Goal: Register for event/course

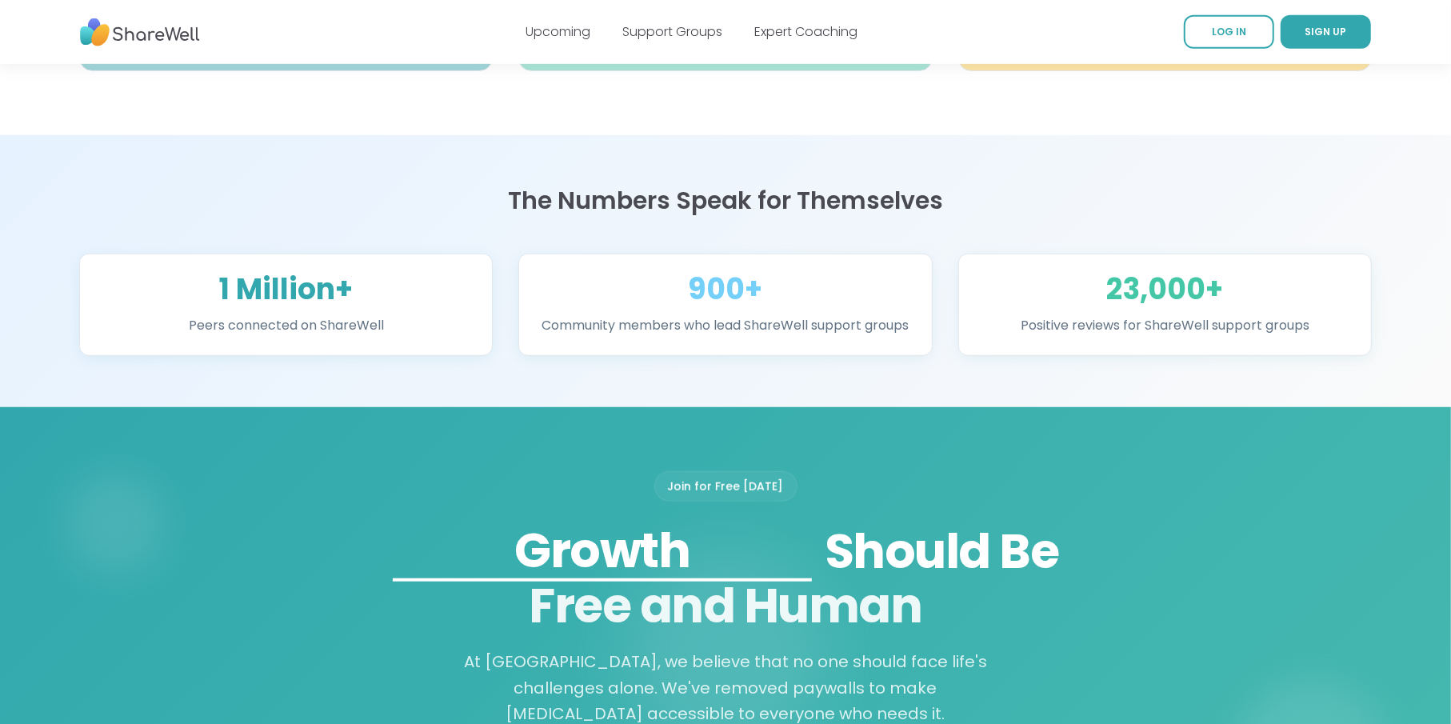
scroll to position [1440, 0]
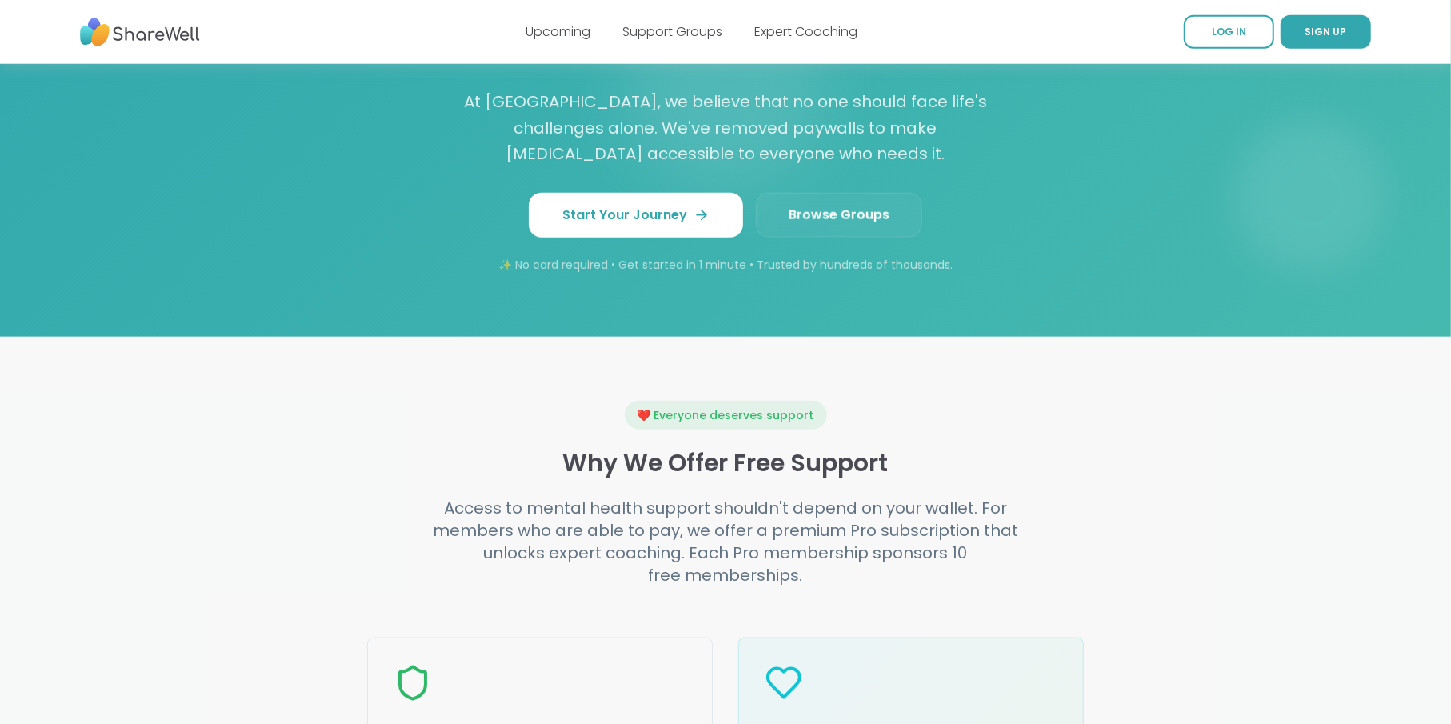
click at [858, 225] on span "Browse Groups" at bounding box center [839, 215] width 101 height 19
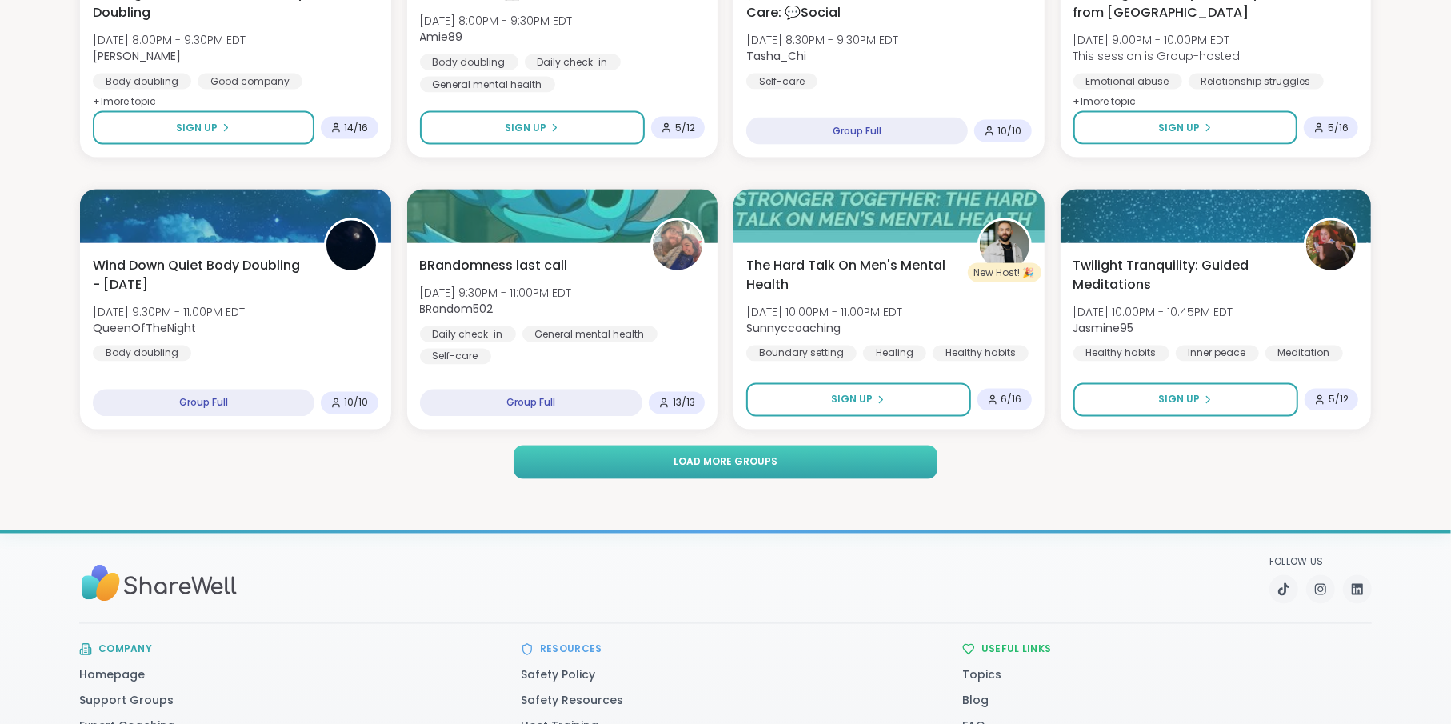
scroll to position [2240, 0]
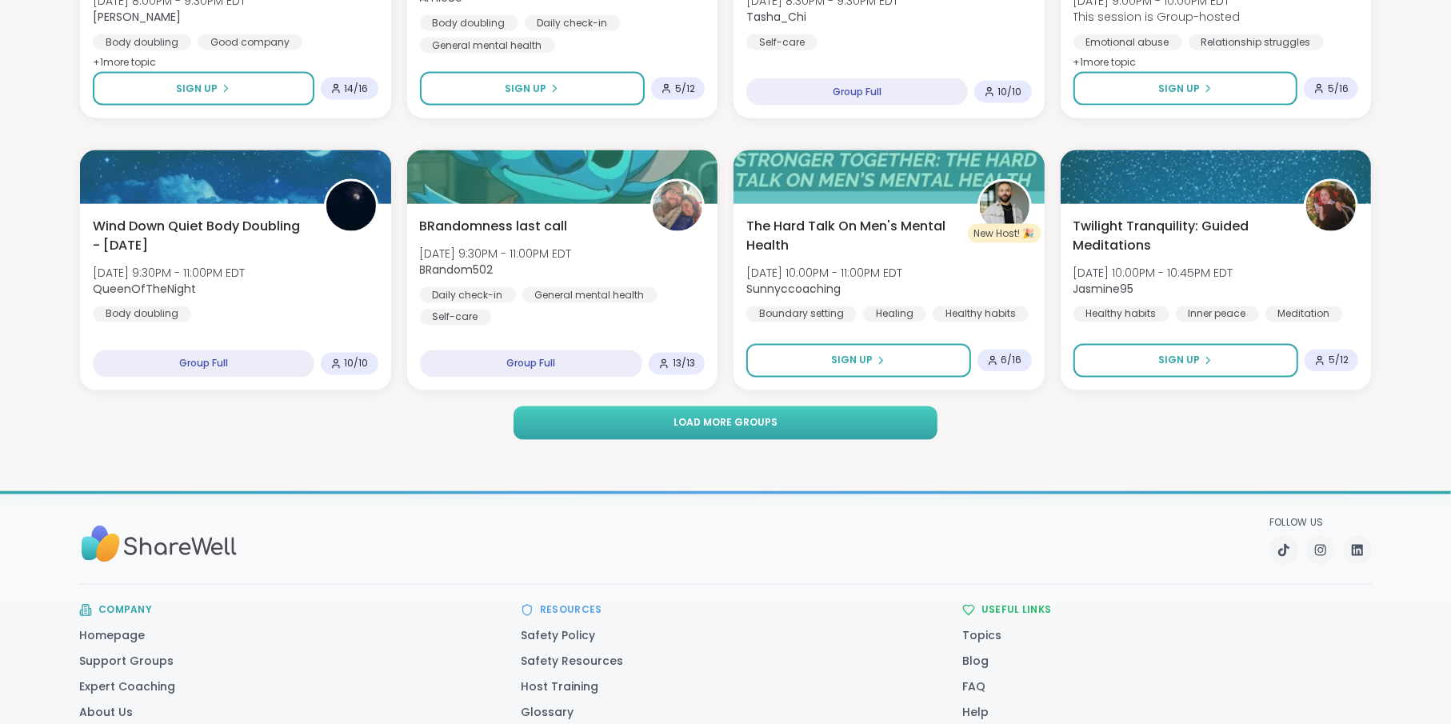
click at [726, 425] on span "Load more groups" at bounding box center [726, 423] width 104 height 14
click at [642, 419] on button "Load more groups" at bounding box center [726, 423] width 424 height 34
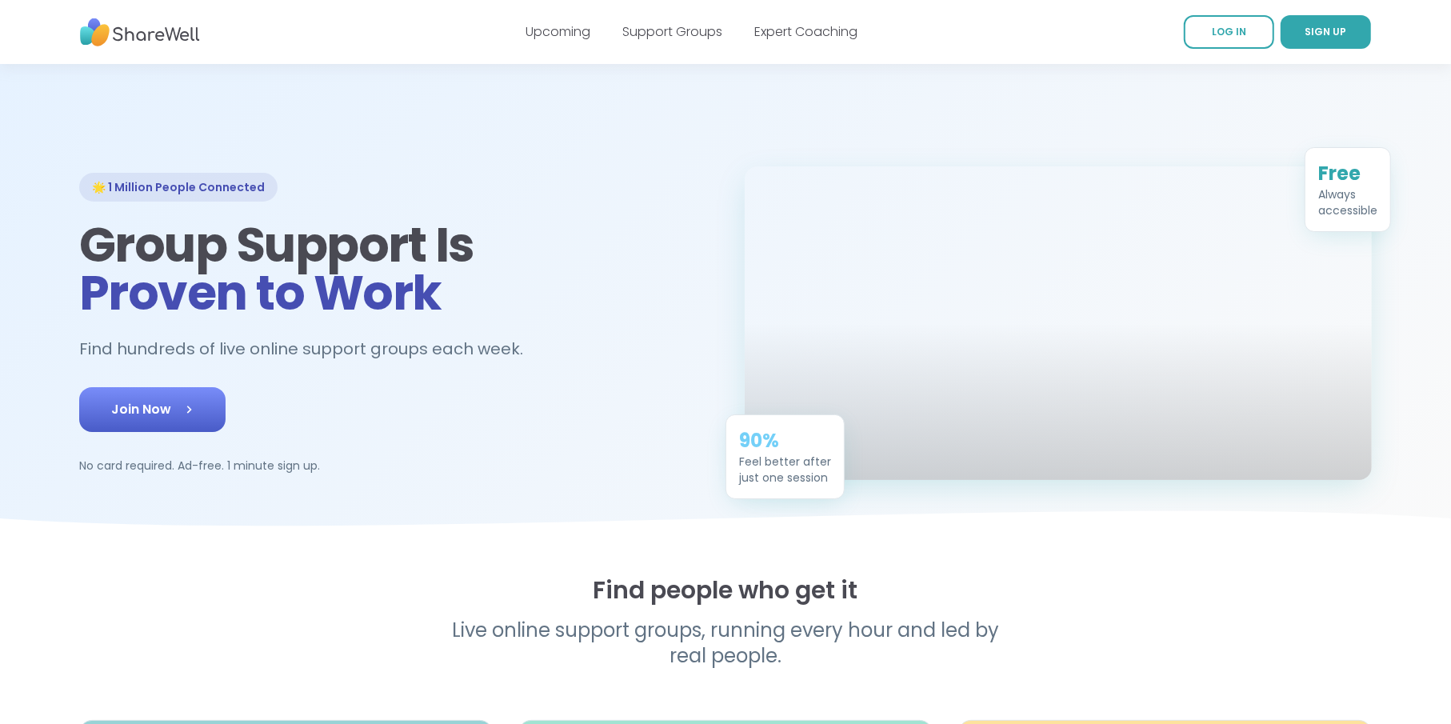
click at [187, 418] on icon at bounding box center [189, 410] width 16 height 16
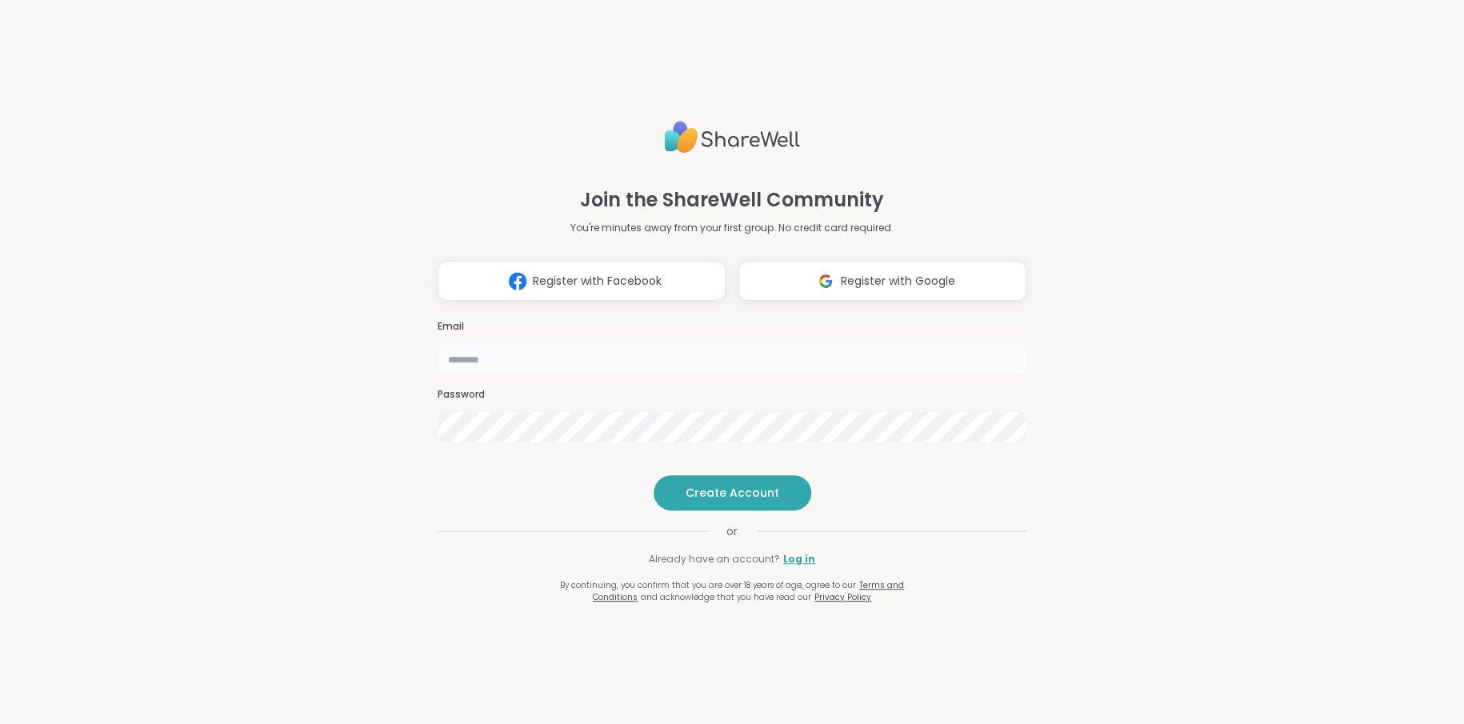
click at [506, 343] on input "email" at bounding box center [732, 359] width 589 height 32
type input "**********"
click at [716, 501] on span "Create Account" at bounding box center [733, 493] width 94 height 16
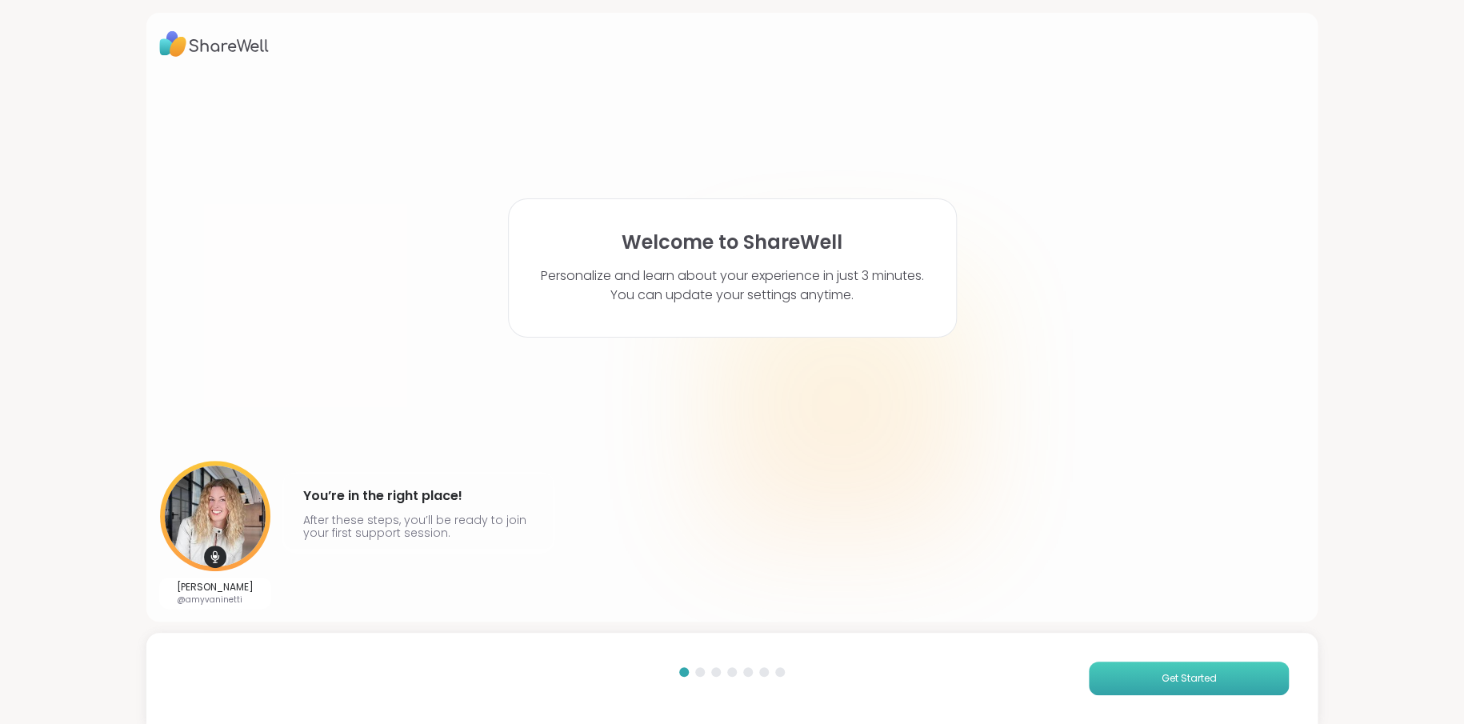
click at [1206, 682] on button "Get Started" at bounding box center [1189, 679] width 200 height 34
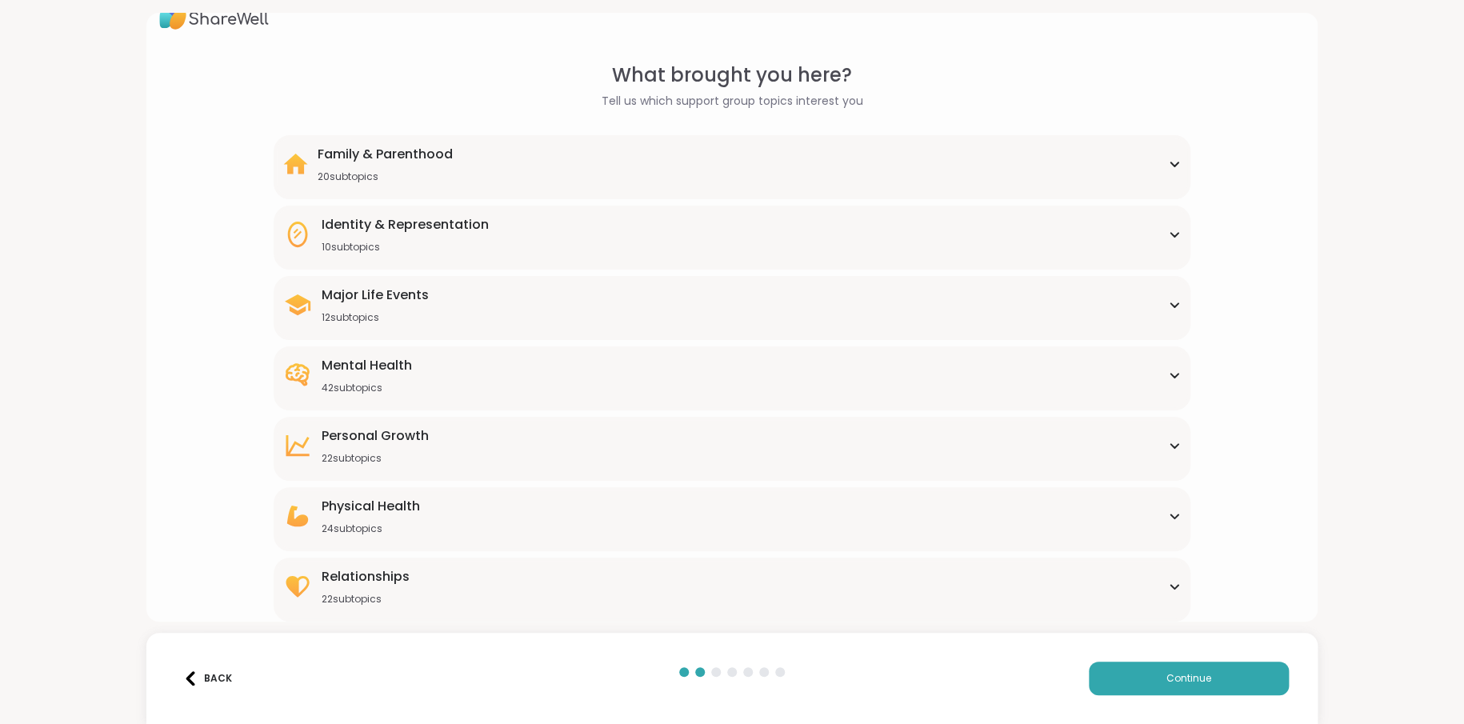
scroll to position [50, 0]
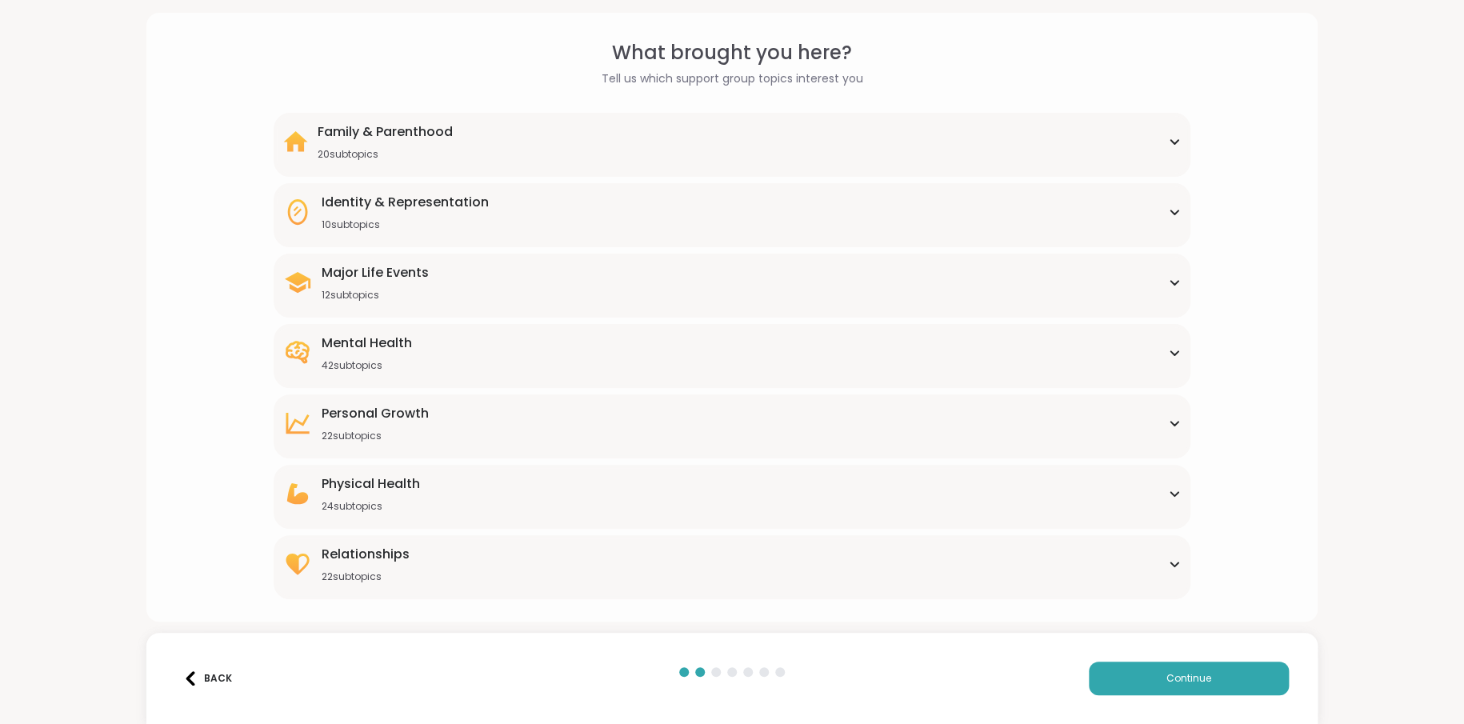
click at [442, 347] on div "Mental Health 42 subtopics" at bounding box center [732, 353] width 898 height 38
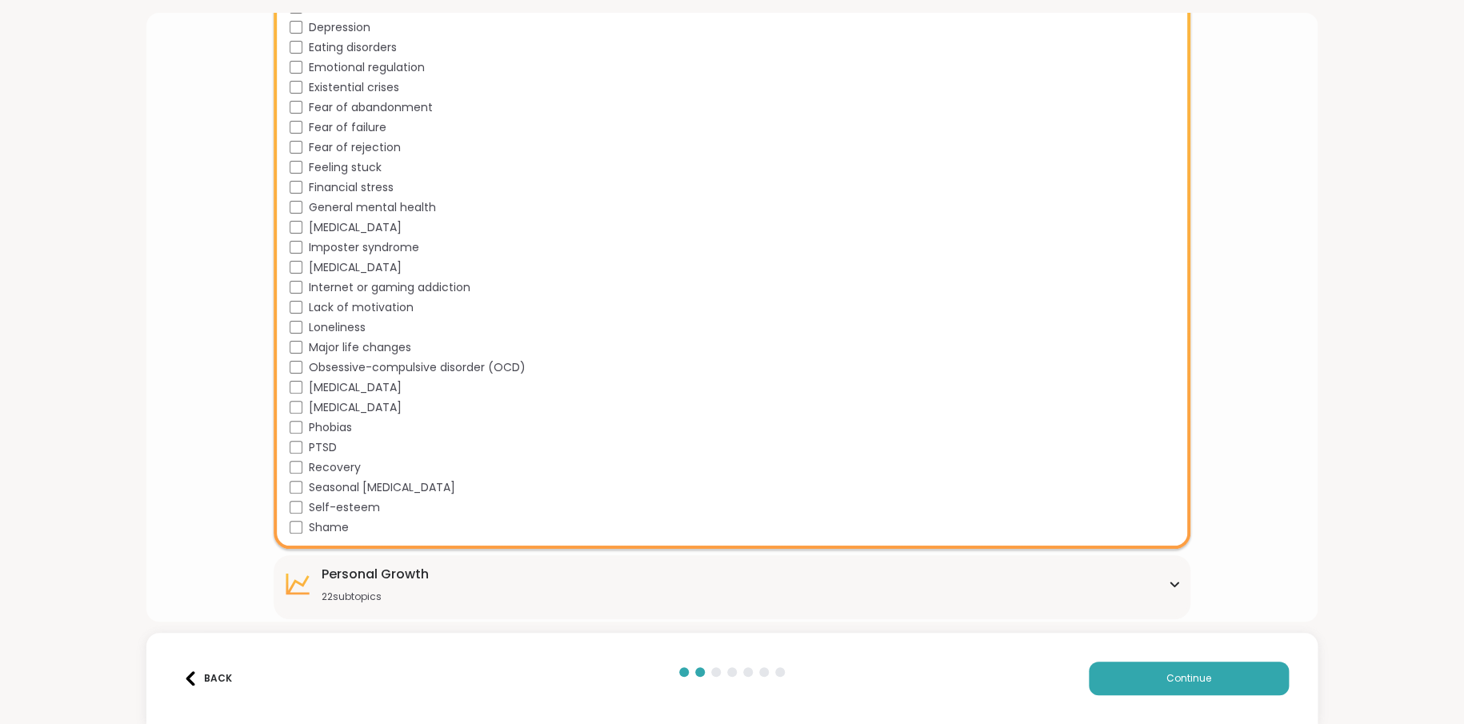
scroll to position [690, 0]
click at [1109, 676] on button "Continue" at bounding box center [1189, 679] width 200 height 34
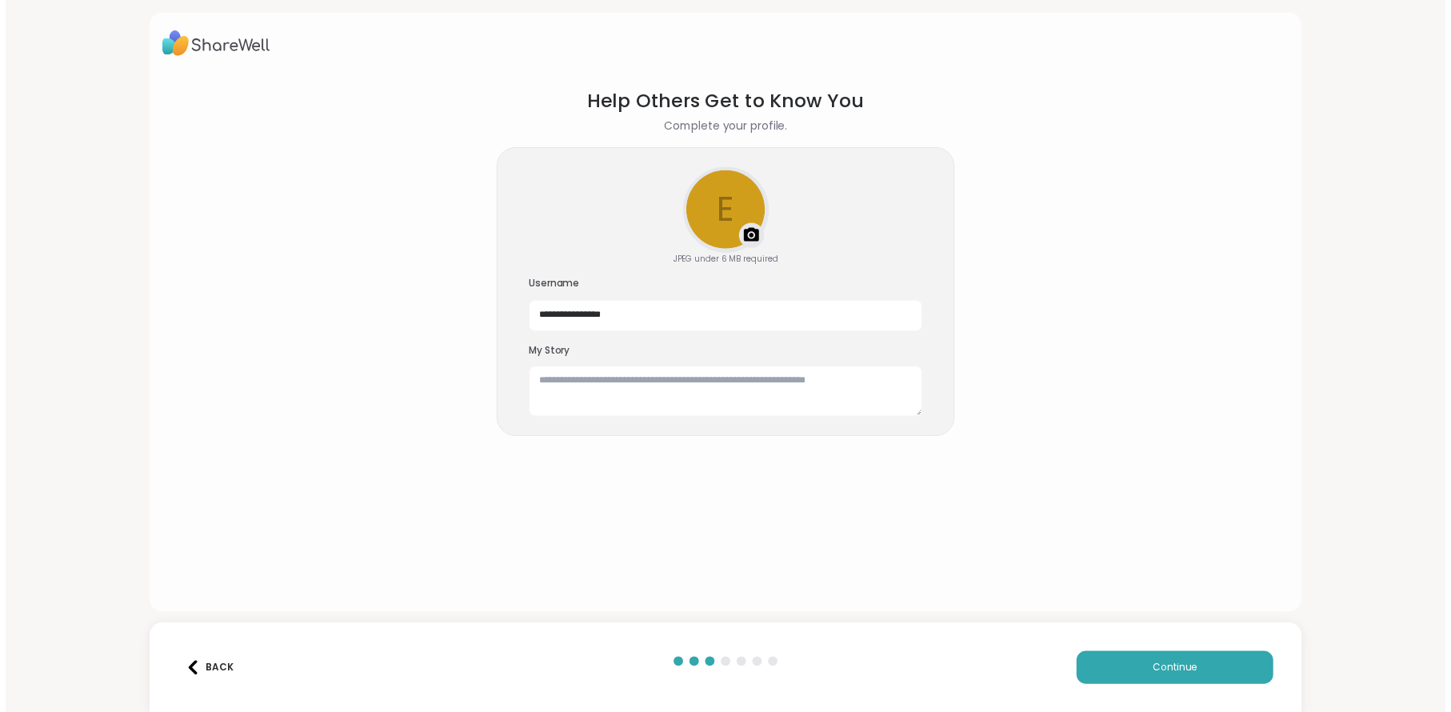
scroll to position [0, 0]
click at [624, 388] on textarea at bounding box center [732, 397] width 400 height 51
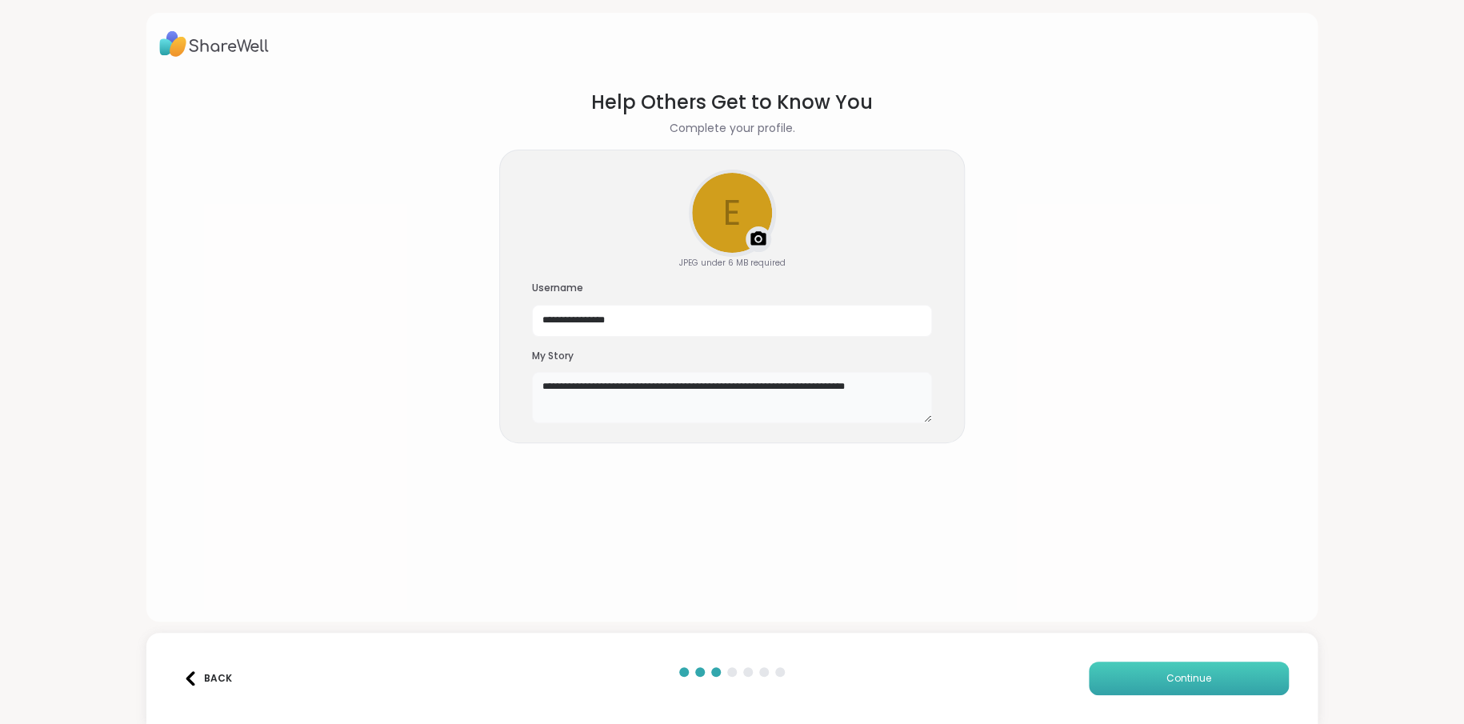
type textarea "**********"
click at [1151, 670] on button "Continue" at bounding box center [1189, 679] width 200 height 34
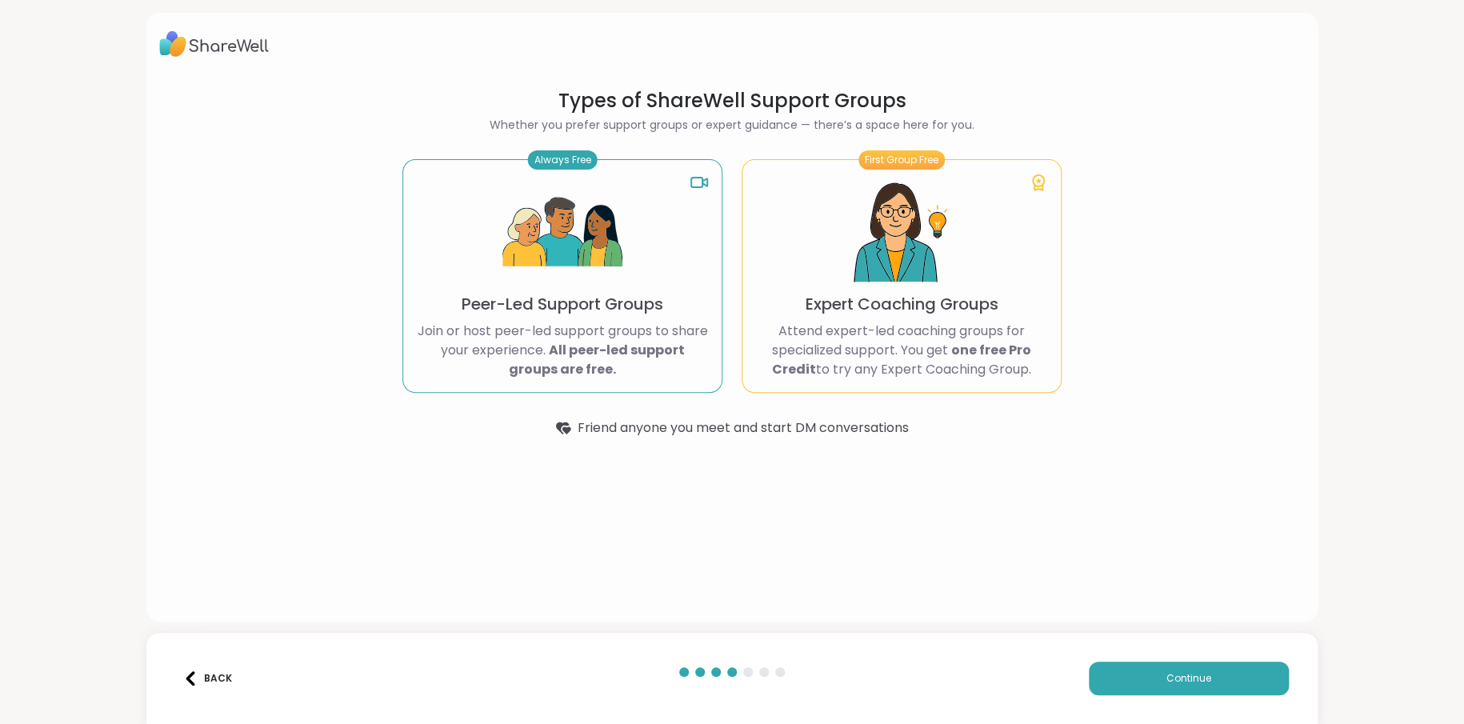
click at [594, 302] on p "Peer-Led Support Groups" at bounding box center [563, 304] width 202 height 22
click at [1138, 666] on button "Continue" at bounding box center [1189, 679] width 200 height 34
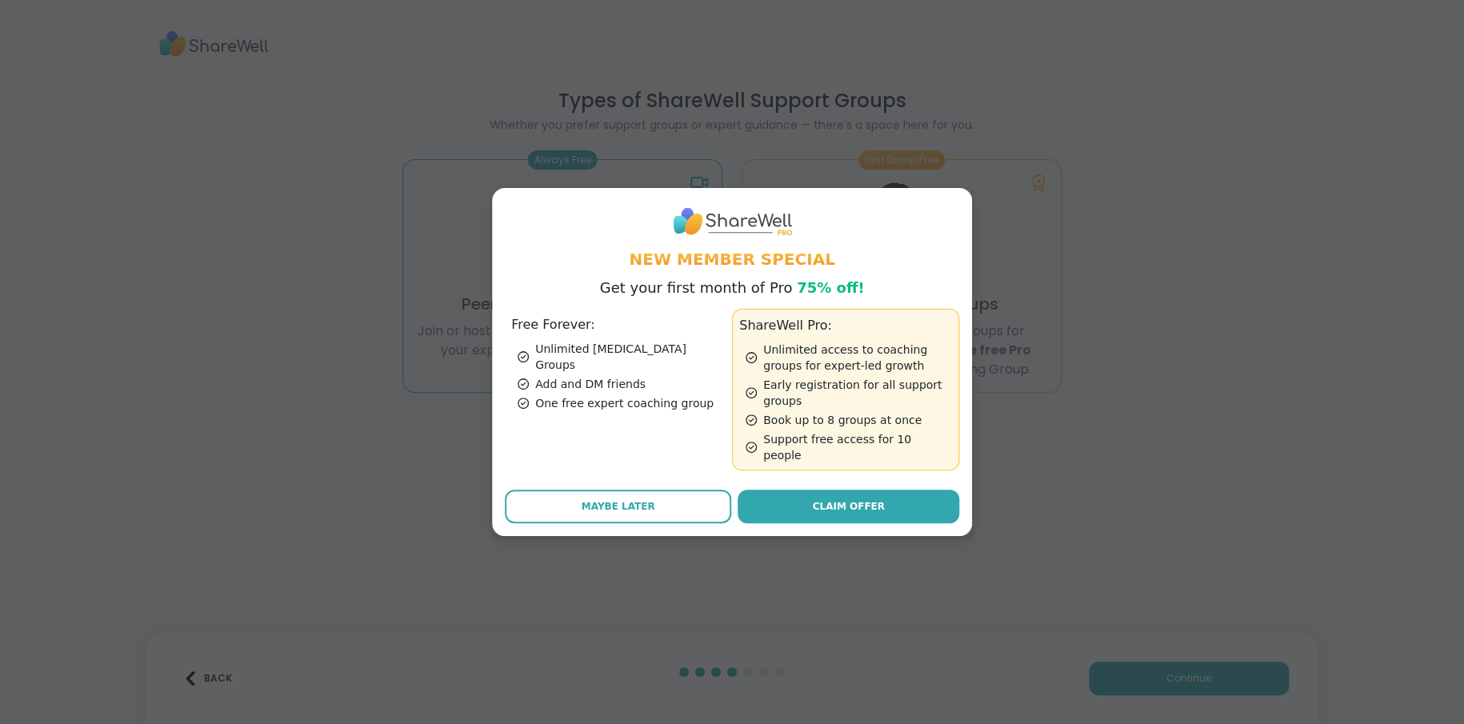
click at [544, 376] on div "Add and DM friends" at bounding box center [622, 384] width 208 height 16
click at [642, 498] on button "Maybe Later" at bounding box center [618, 507] width 226 height 34
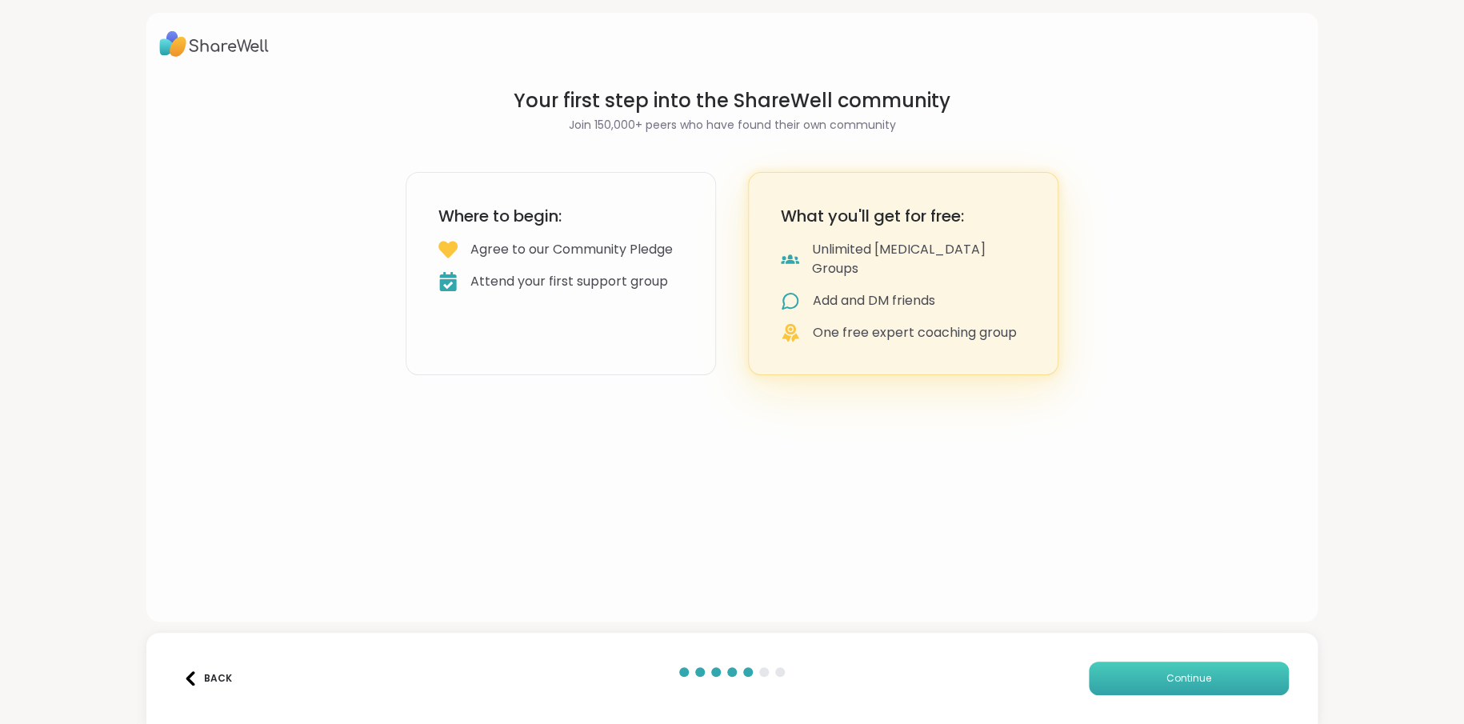
click at [1166, 671] on span "Continue" at bounding box center [1188, 678] width 45 height 14
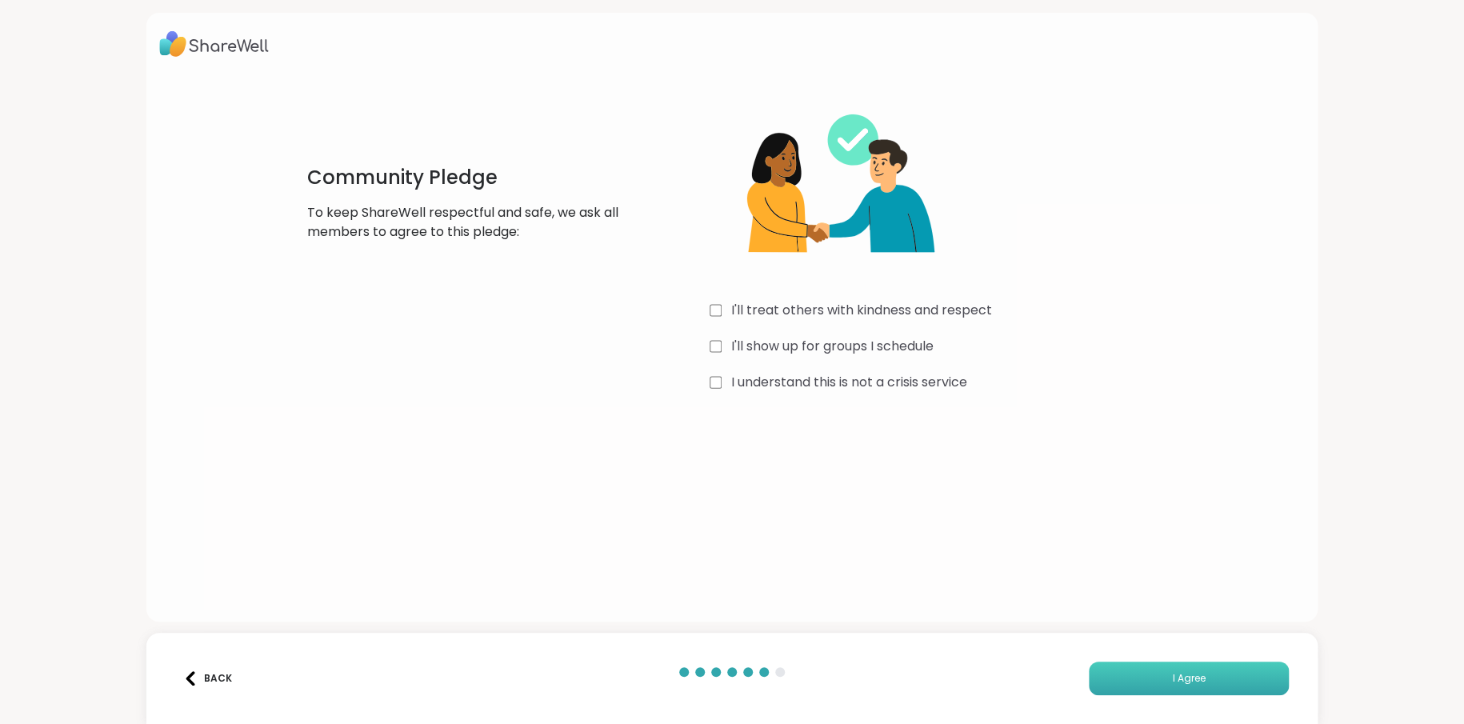
click at [1173, 687] on button "I Agree" at bounding box center [1189, 679] width 200 height 34
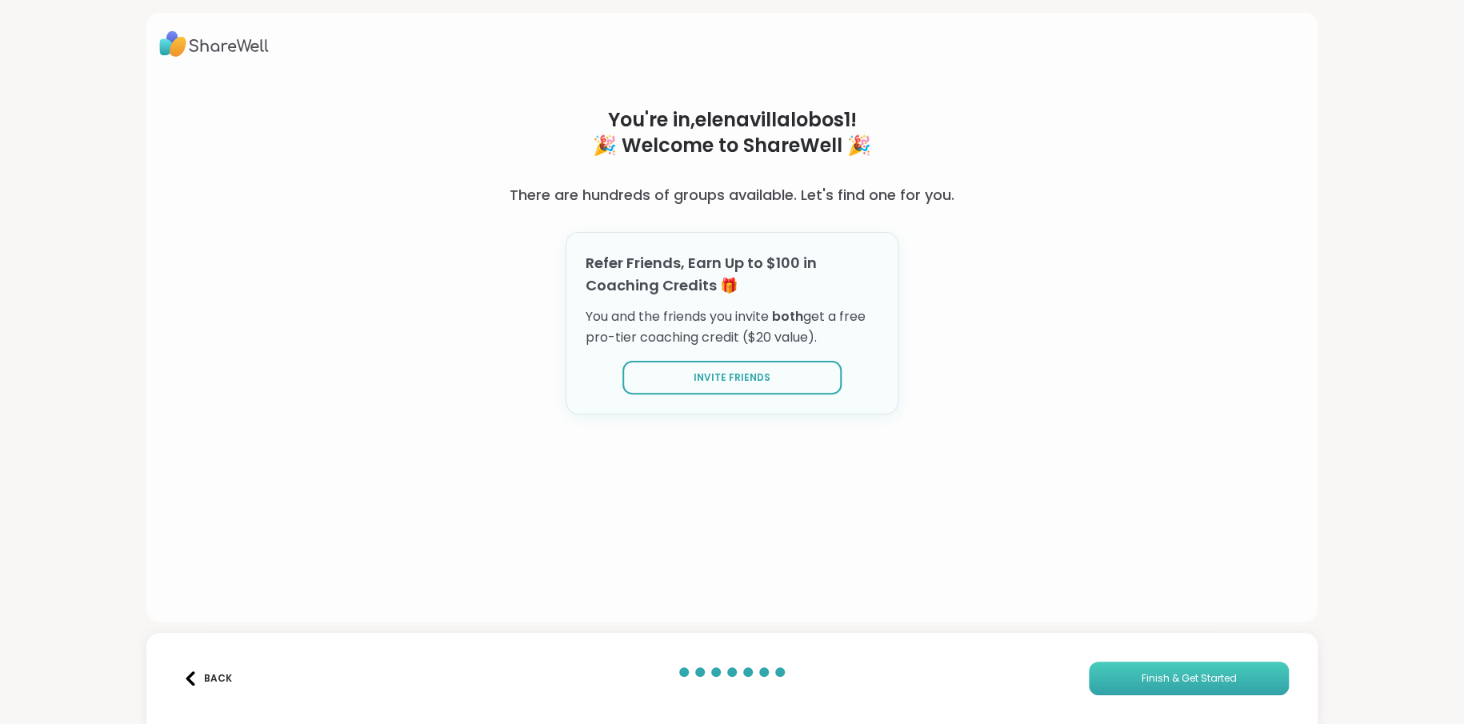
click at [1150, 677] on span "Finish & Get Started" at bounding box center [1189, 678] width 95 height 14
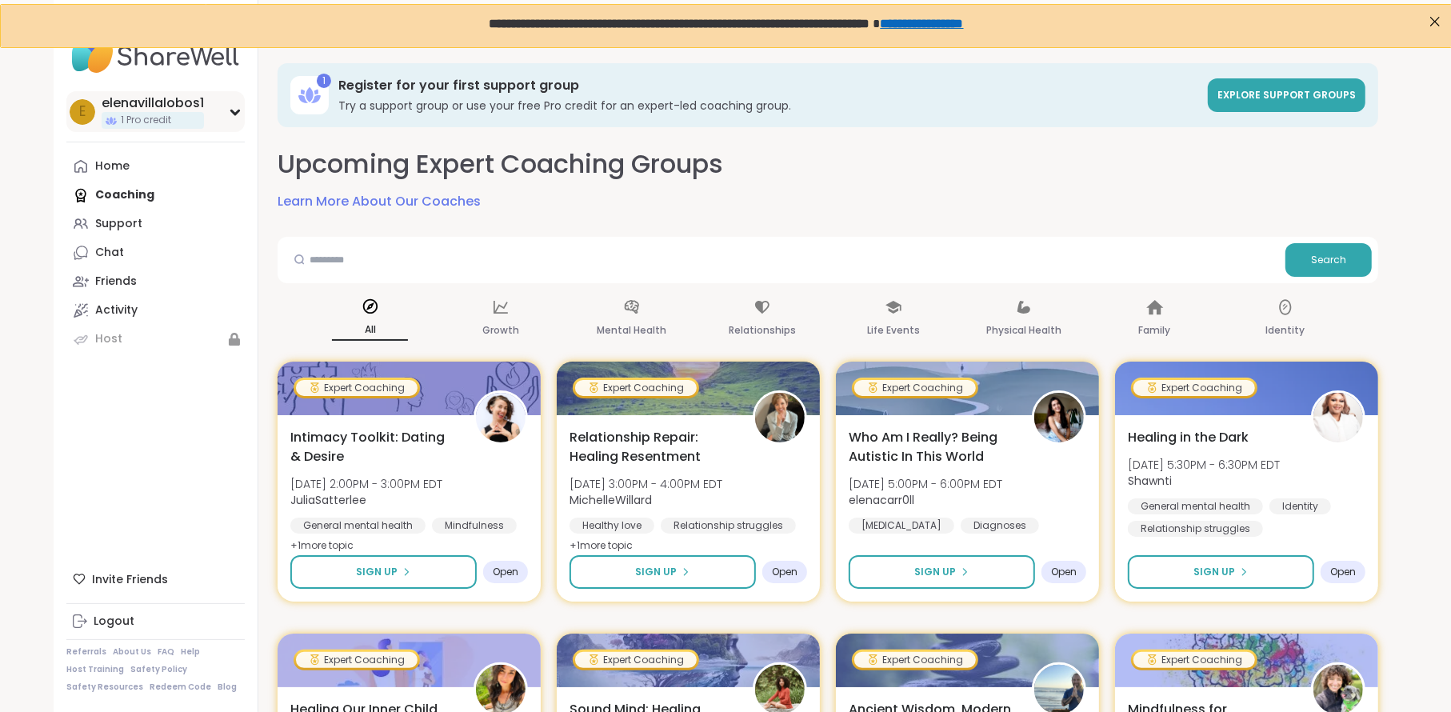
click at [241, 110] on icon at bounding box center [235, 112] width 13 height 8
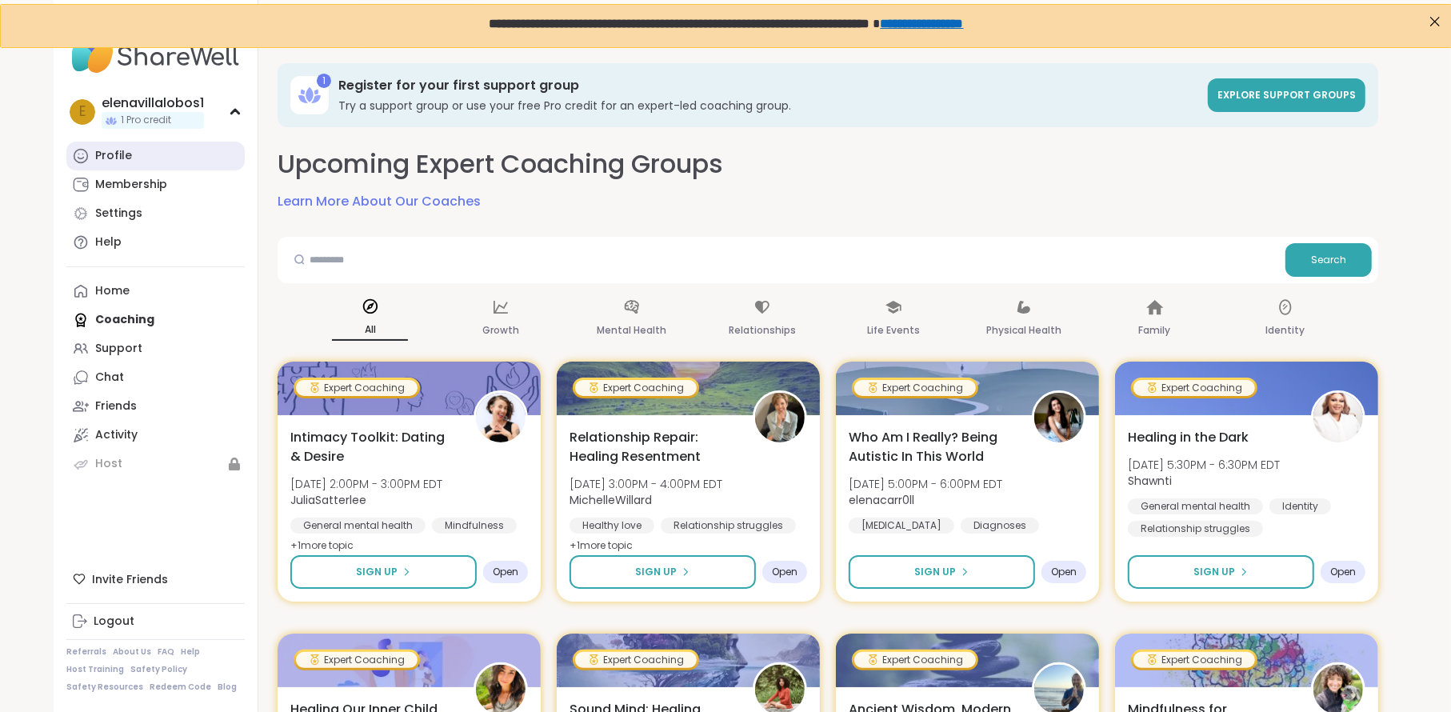
click at [128, 154] on div "Profile" at bounding box center [113, 156] width 37 height 16
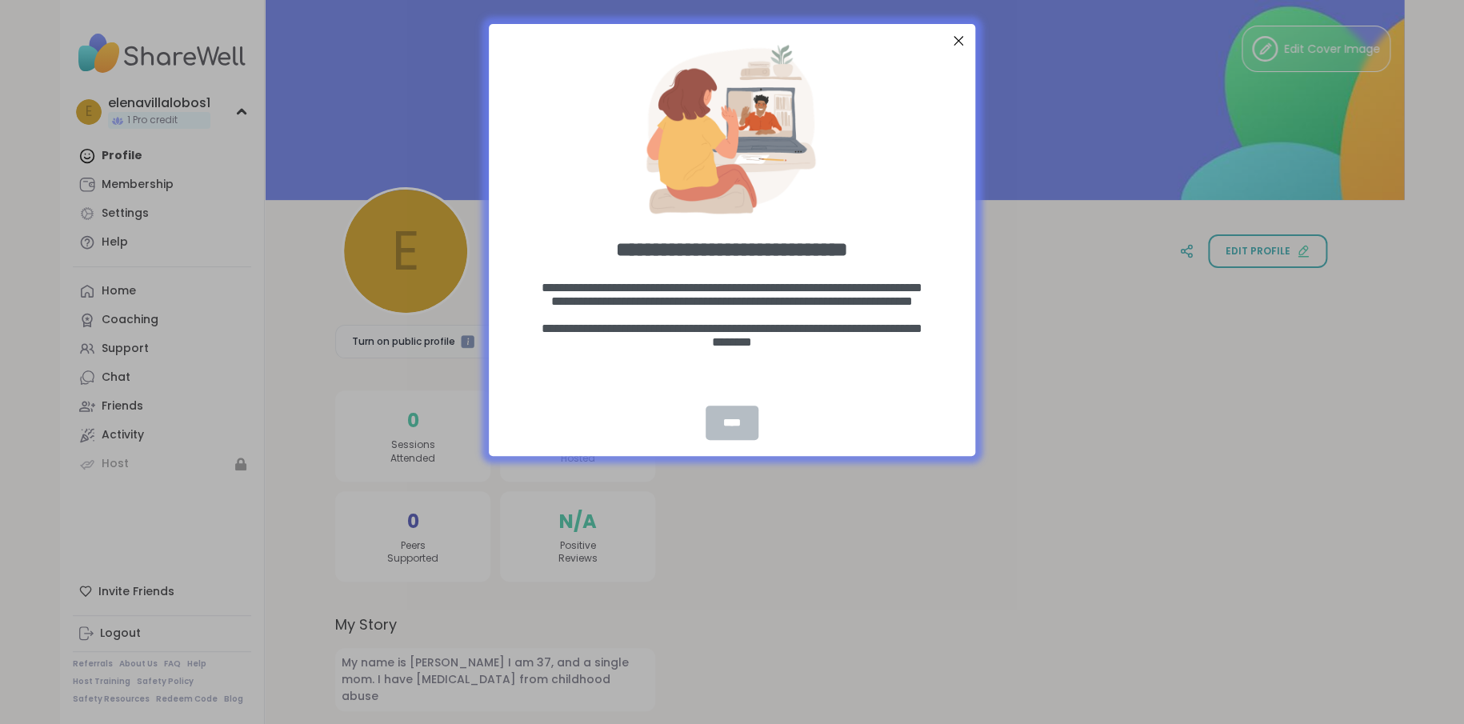
click at [718, 422] on div "****" at bounding box center [732, 423] width 53 height 34
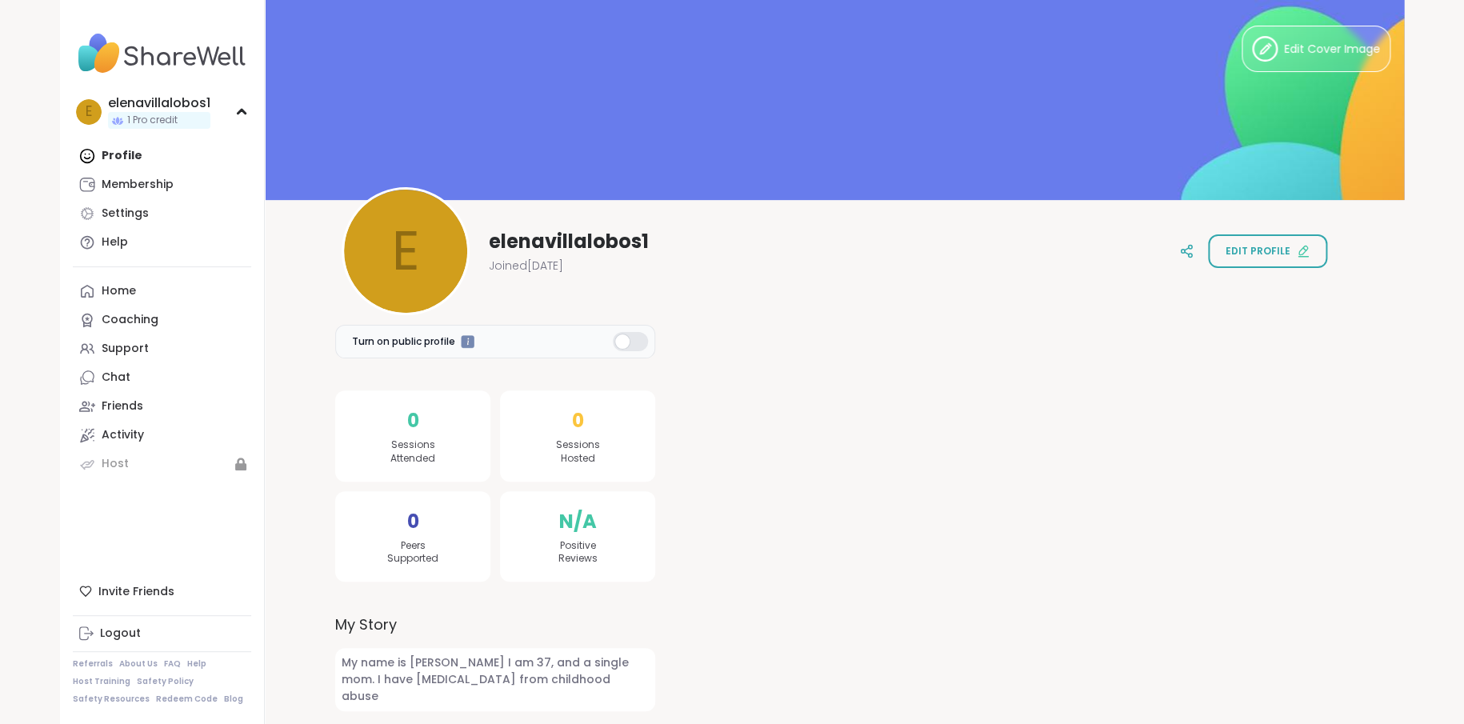
click at [490, 682] on span "My name is [PERSON_NAME] I am 37, and a single mom. I have [MEDICAL_DATA] from …" at bounding box center [495, 679] width 320 height 63
click at [495, 663] on span "My name is [PERSON_NAME] I am 37, and a single mom. I have [MEDICAL_DATA] from …" at bounding box center [495, 679] width 320 height 63
click at [1242, 248] on span "Edit profile" at bounding box center [1258, 251] width 65 height 14
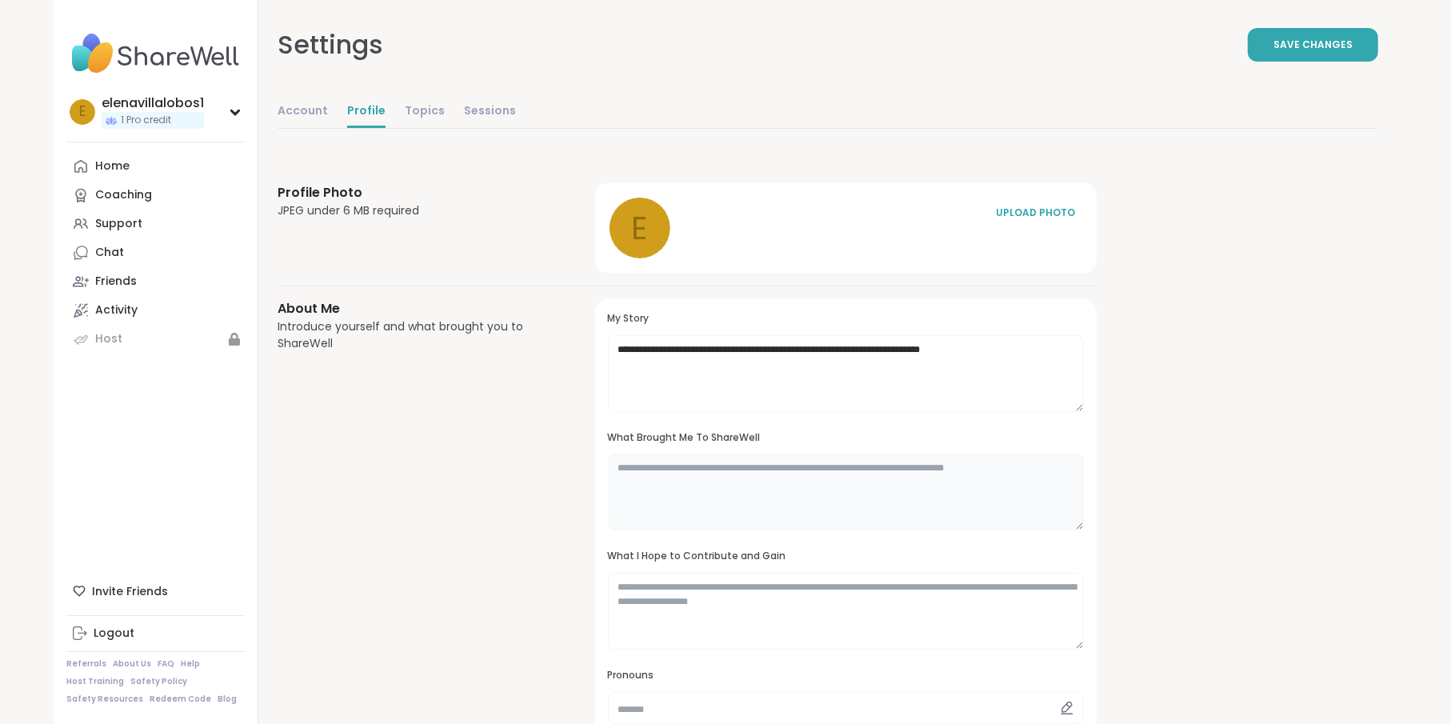
click at [826, 482] on textarea at bounding box center [846, 492] width 476 height 77
type textarea "**********"
click at [714, 598] on textarea at bounding box center [846, 611] width 476 height 77
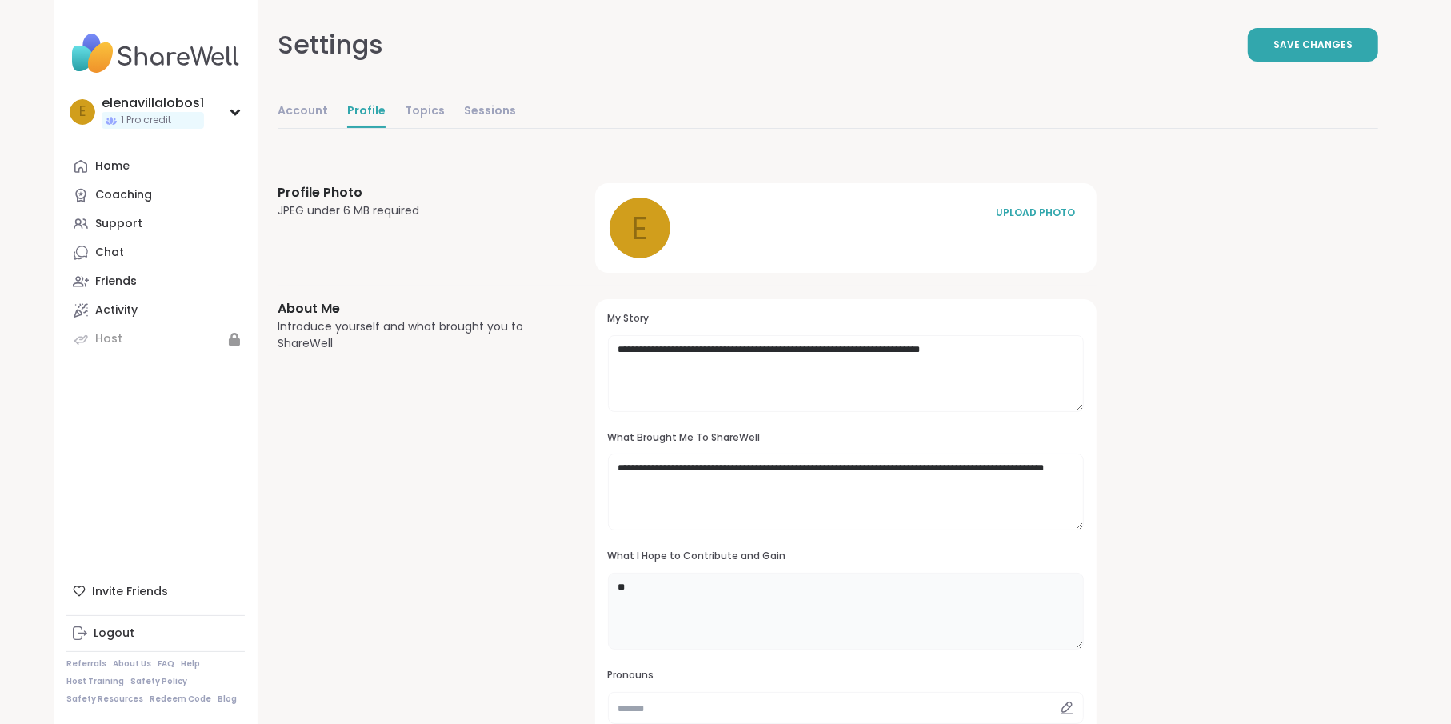
type textarea "*"
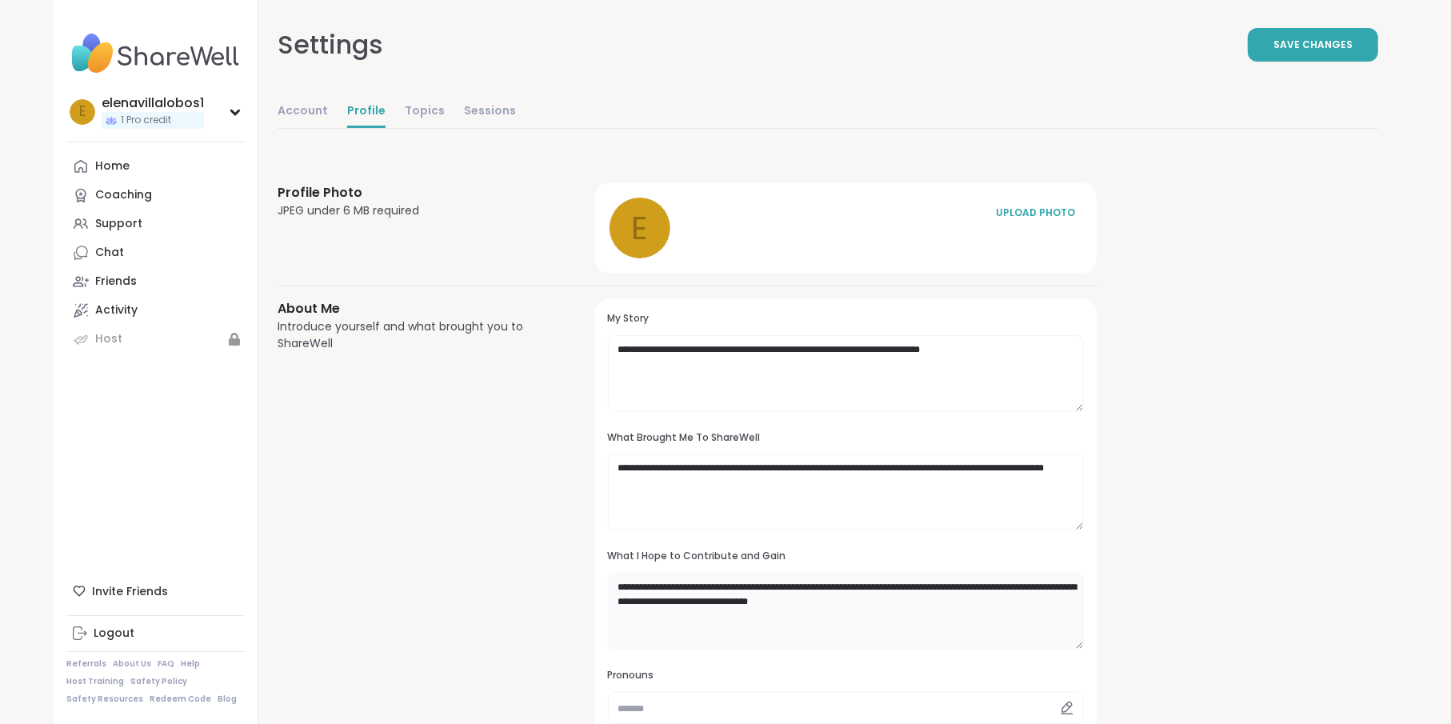
type textarea "**********"
click at [962, 347] on textarea "**********" at bounding box center [846, 373] width 476 height 77
type textarea "**********"
click at [1271, 45] on button "Save Changes" at bounding box center [1313, 45] width 130 height 34
click at [106, 163] on div "Home" at bounding box center [112, 166] width 34 height 16
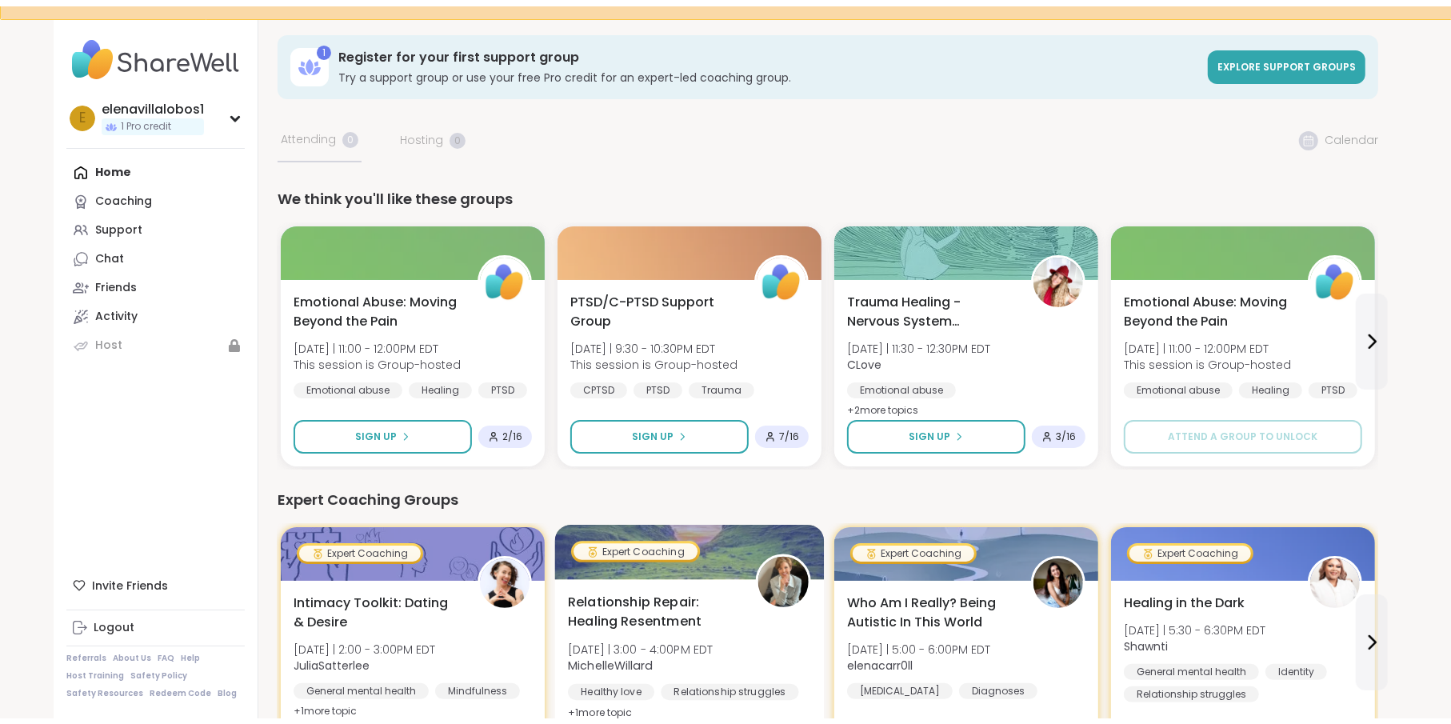
scroll to position [17, 0]
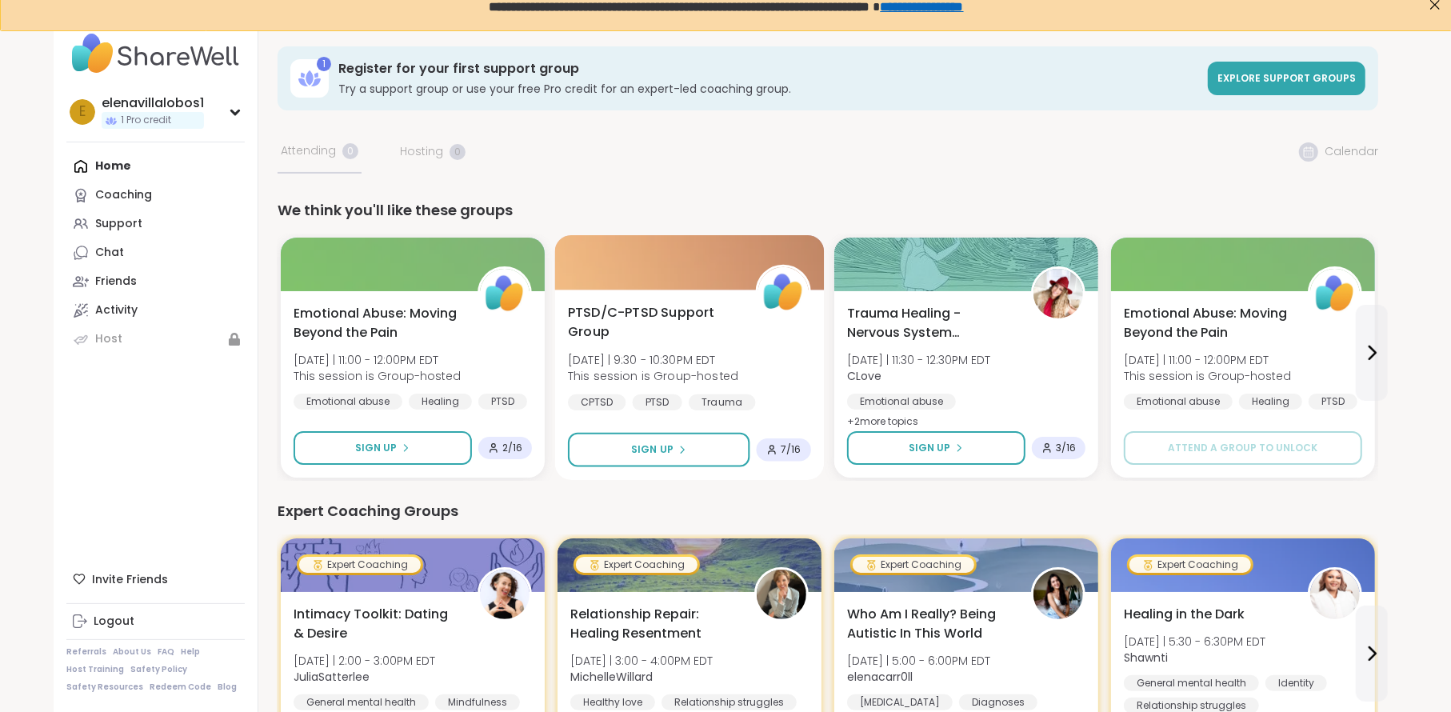
click at [597, 400] on div "CPTSD" at bounding box center [597, 402] width 58 height 16
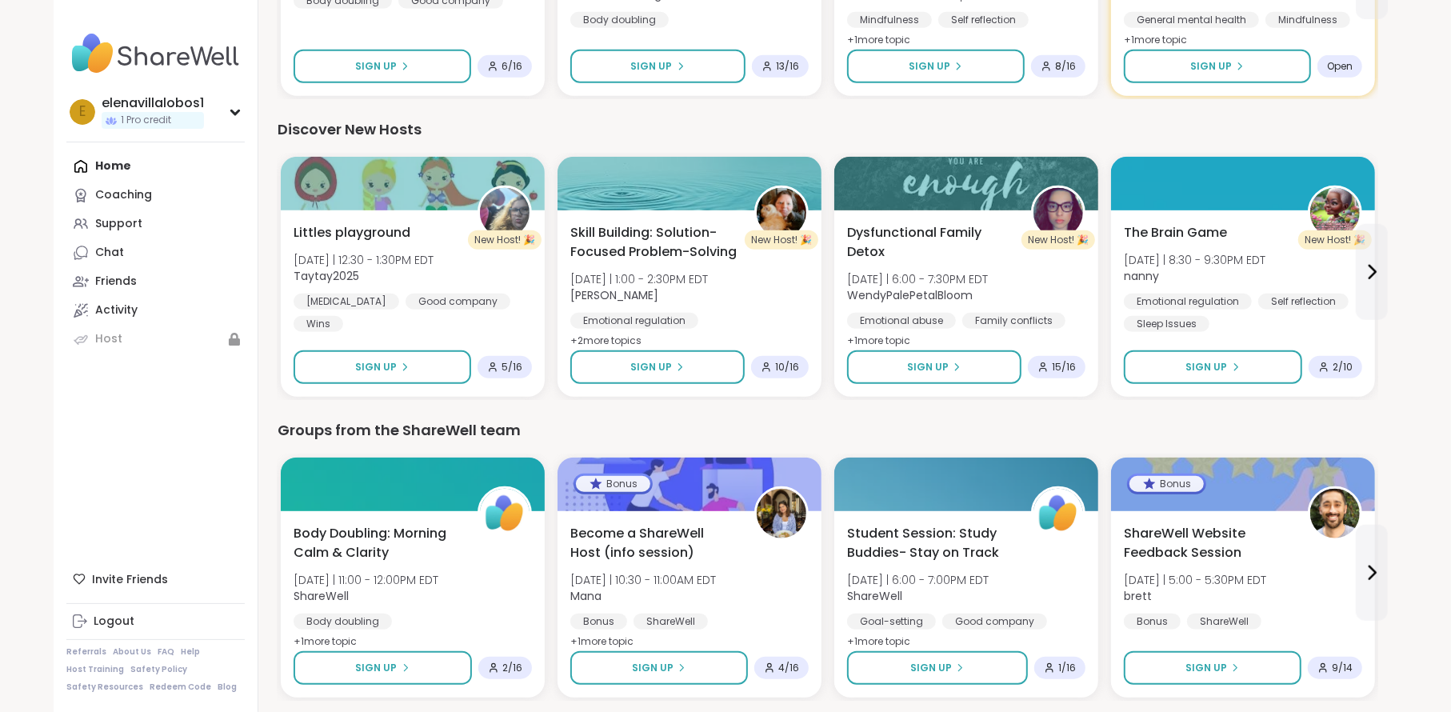
scroll to position [1057, 0]
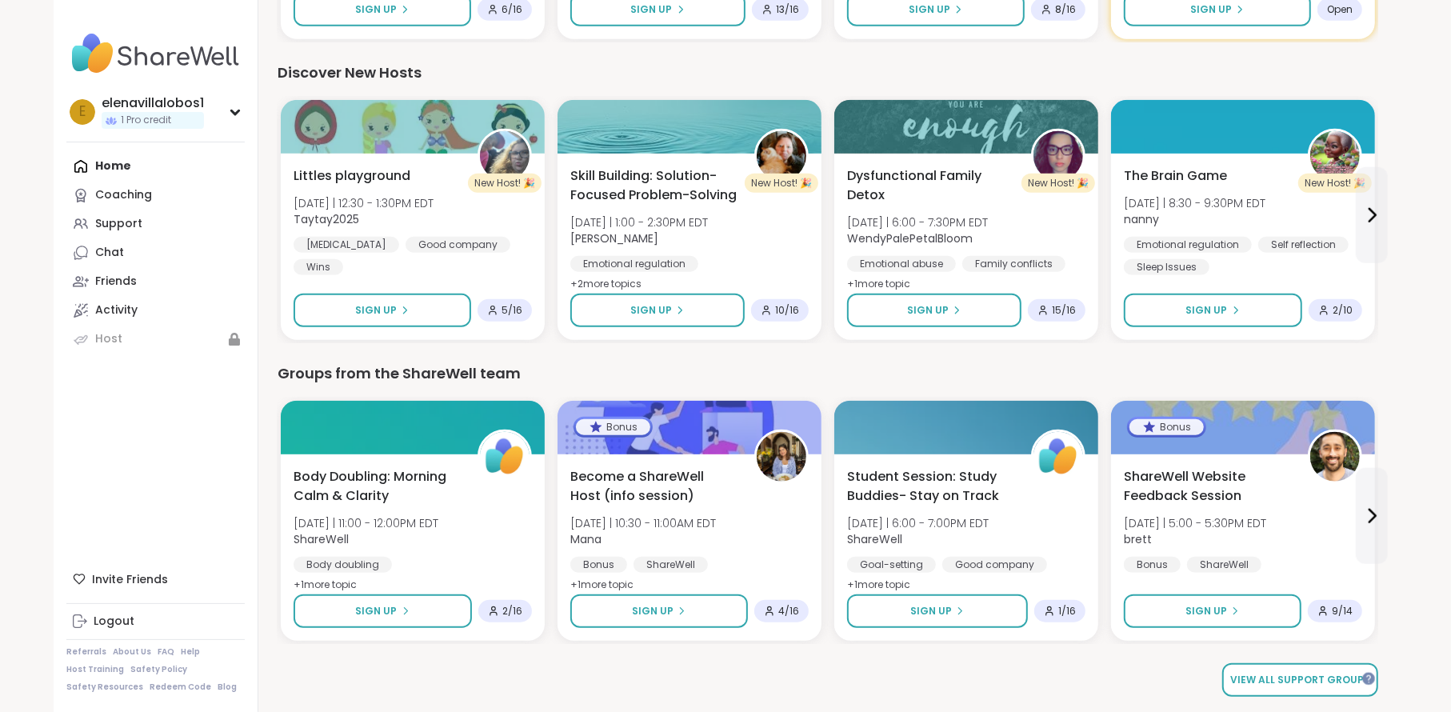
click at [1299, 675] on span "View all support groups" at bounding box center [1300, 680] width 140 height 14
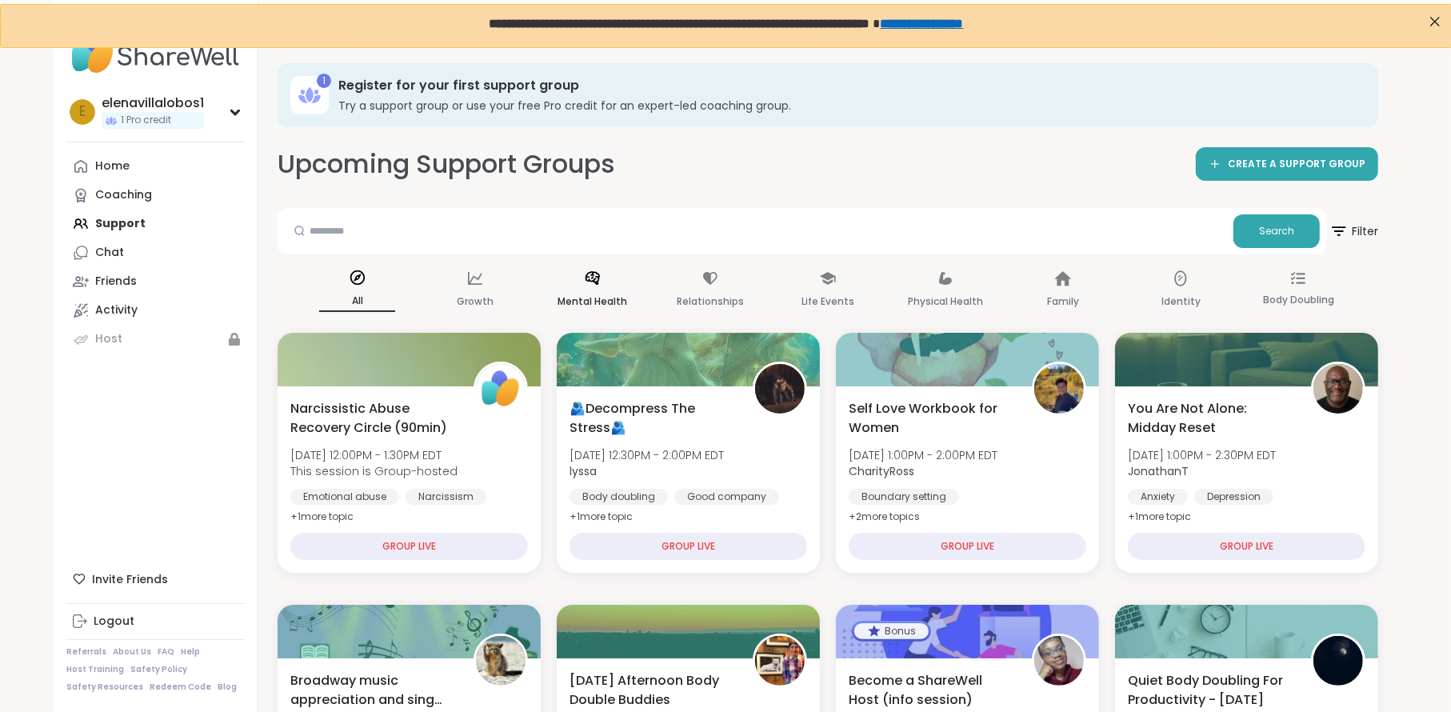
click at [600, 282] on icon at bounding box center [593, 279] width 18 height 18
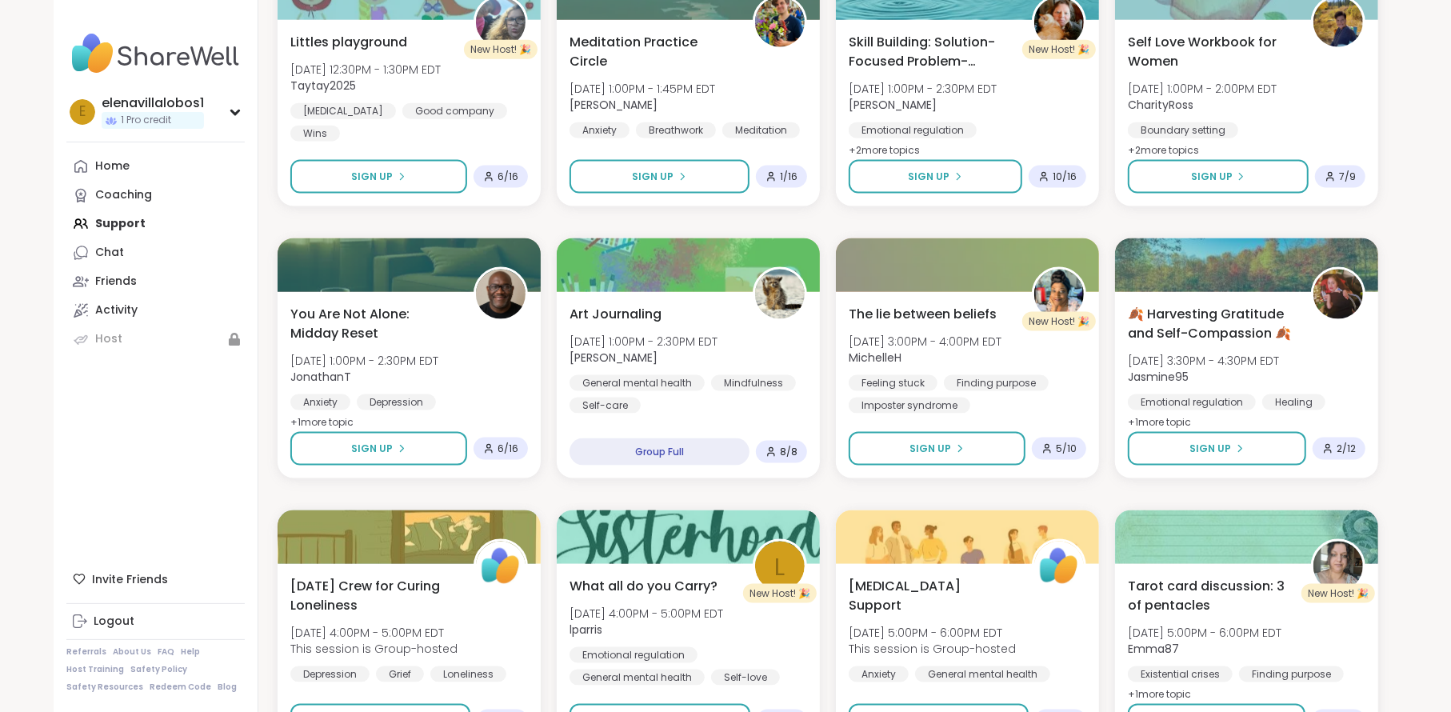
scroll to position [2135, 0]
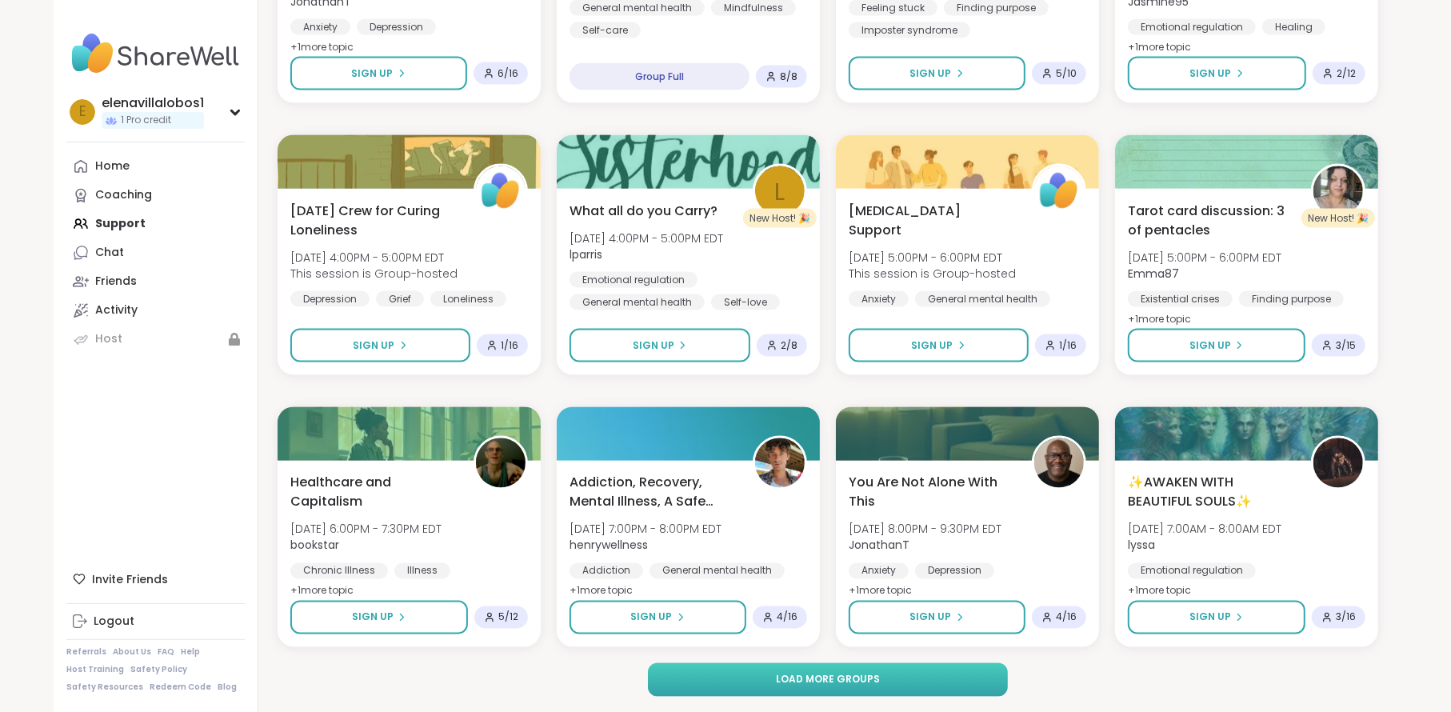
click at [812, 680] on span "Load more groups" at bounding box center [828, 680] width 104 height 14
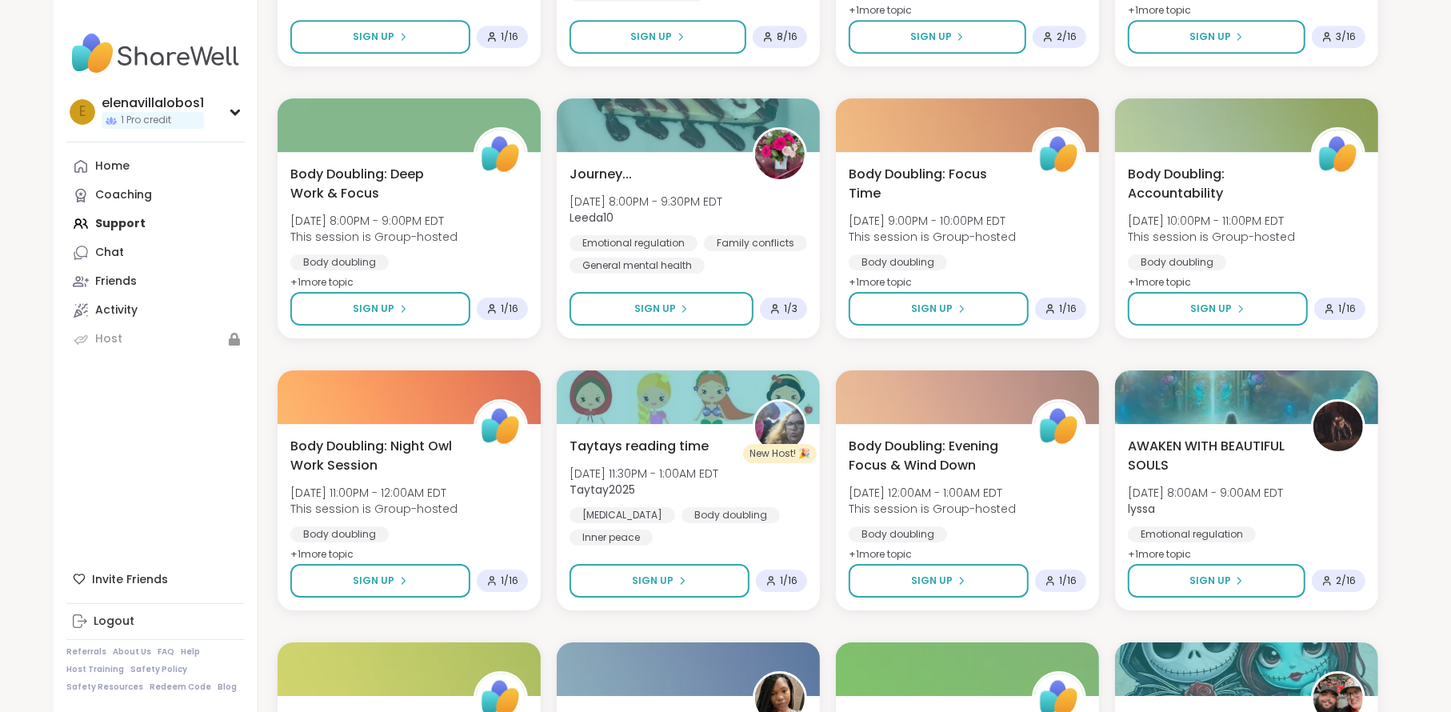
scroll to position [4583, 0]
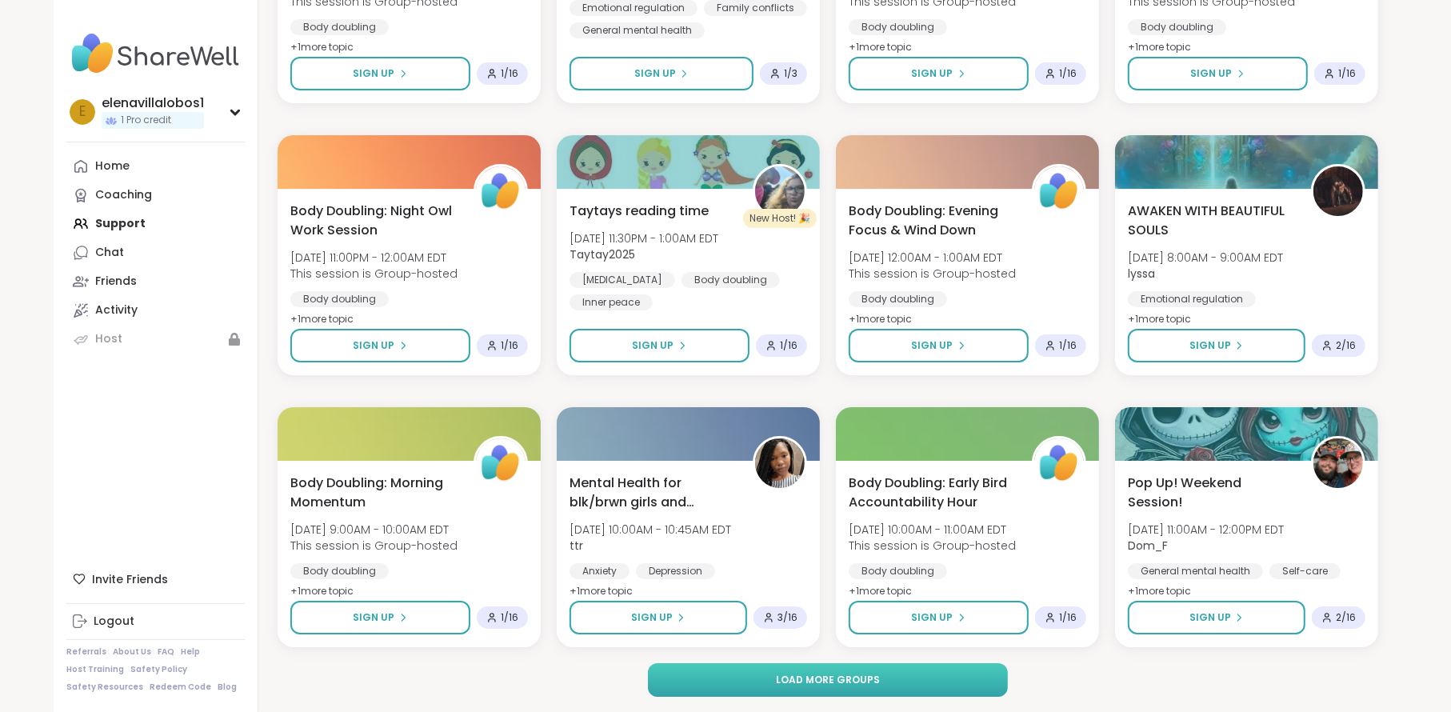
click at [790, 677] on span "Load more groups" at bounding box center [828, 680] width 104 height 14
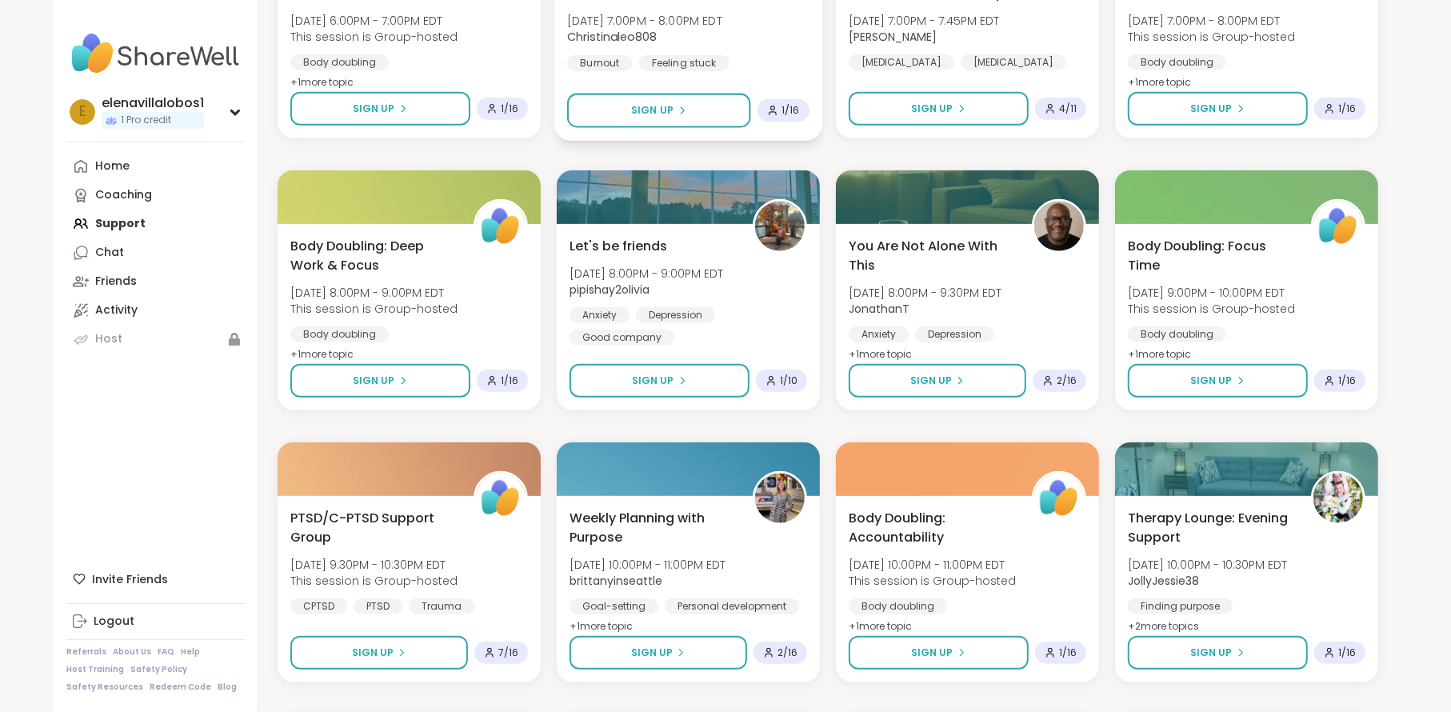
scroll to position [6423, 0]
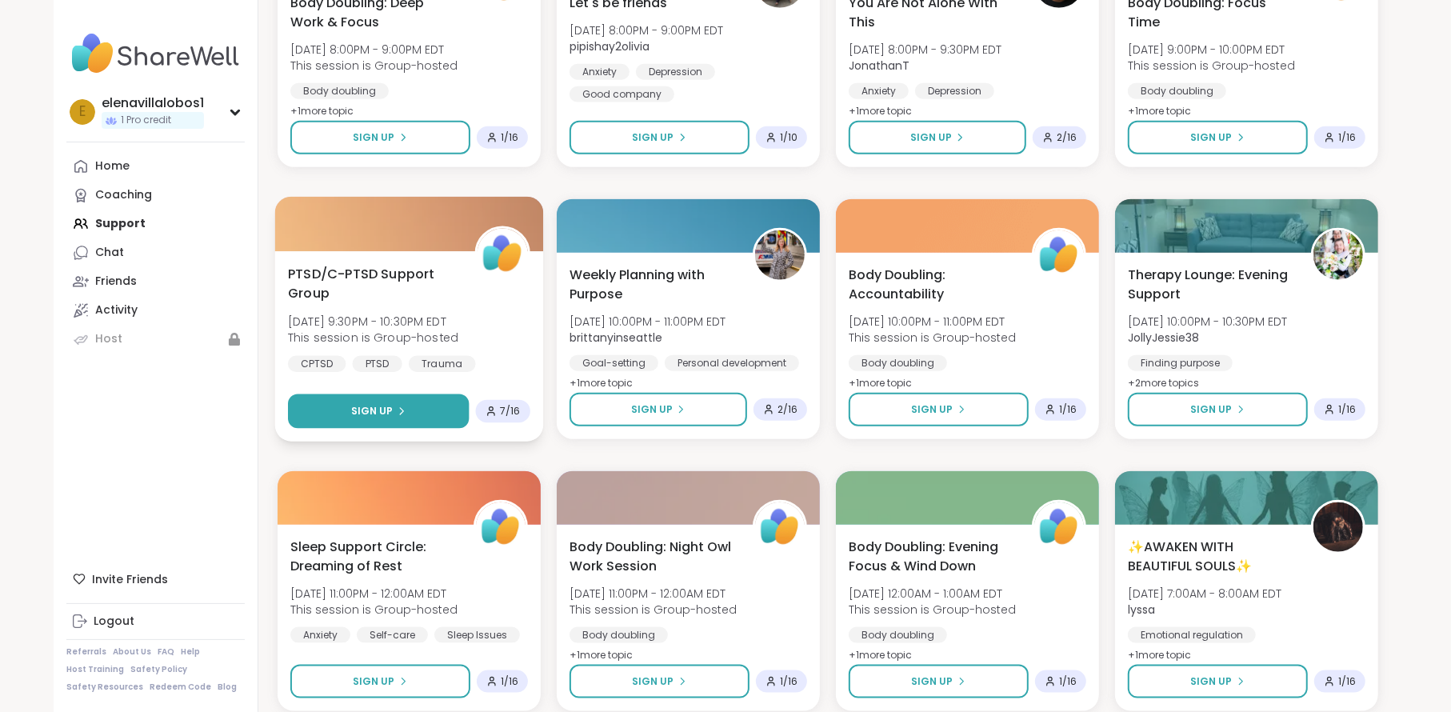
click at [346, 408] on button "Sign Up" at bounding box center [378, 411] width 181 height 34
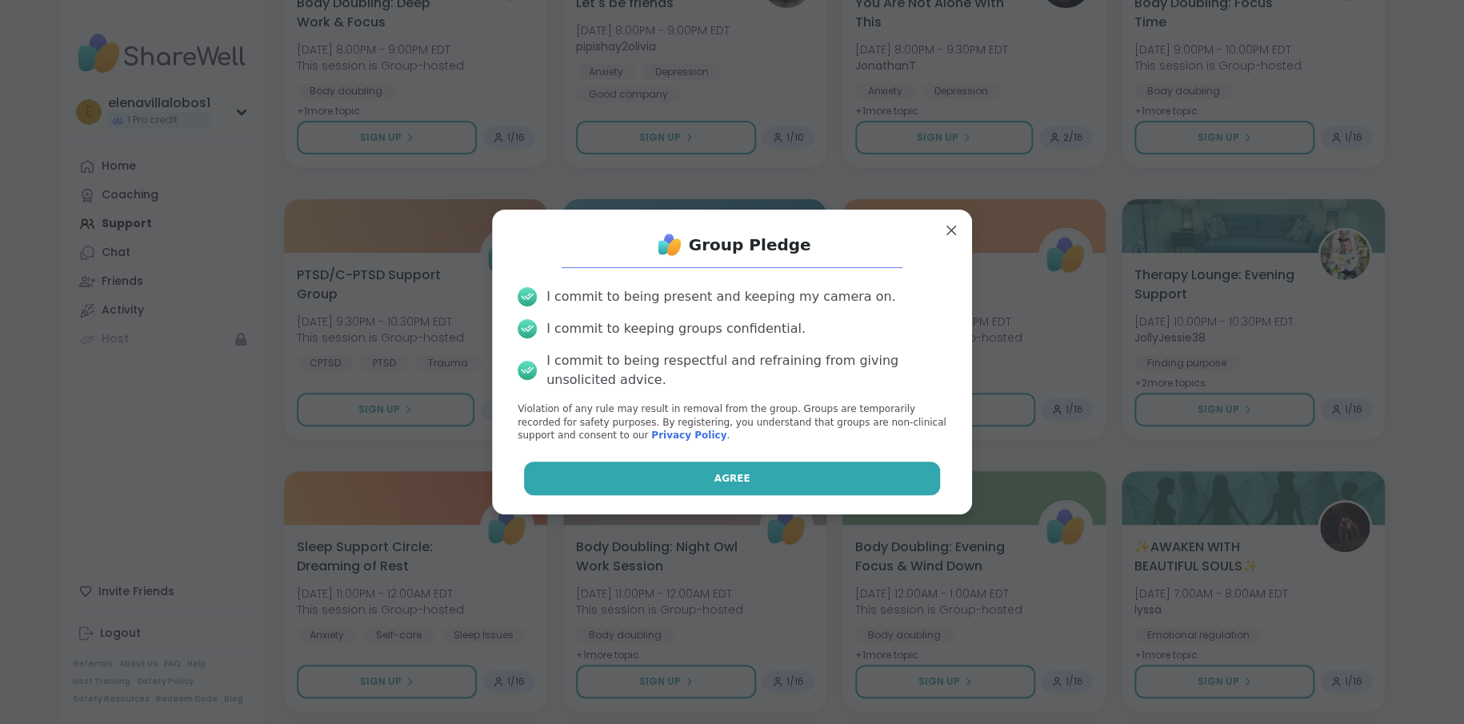
click at [681, 480] on button "Agree" at bounding box center [732, 479] width 417 height 34
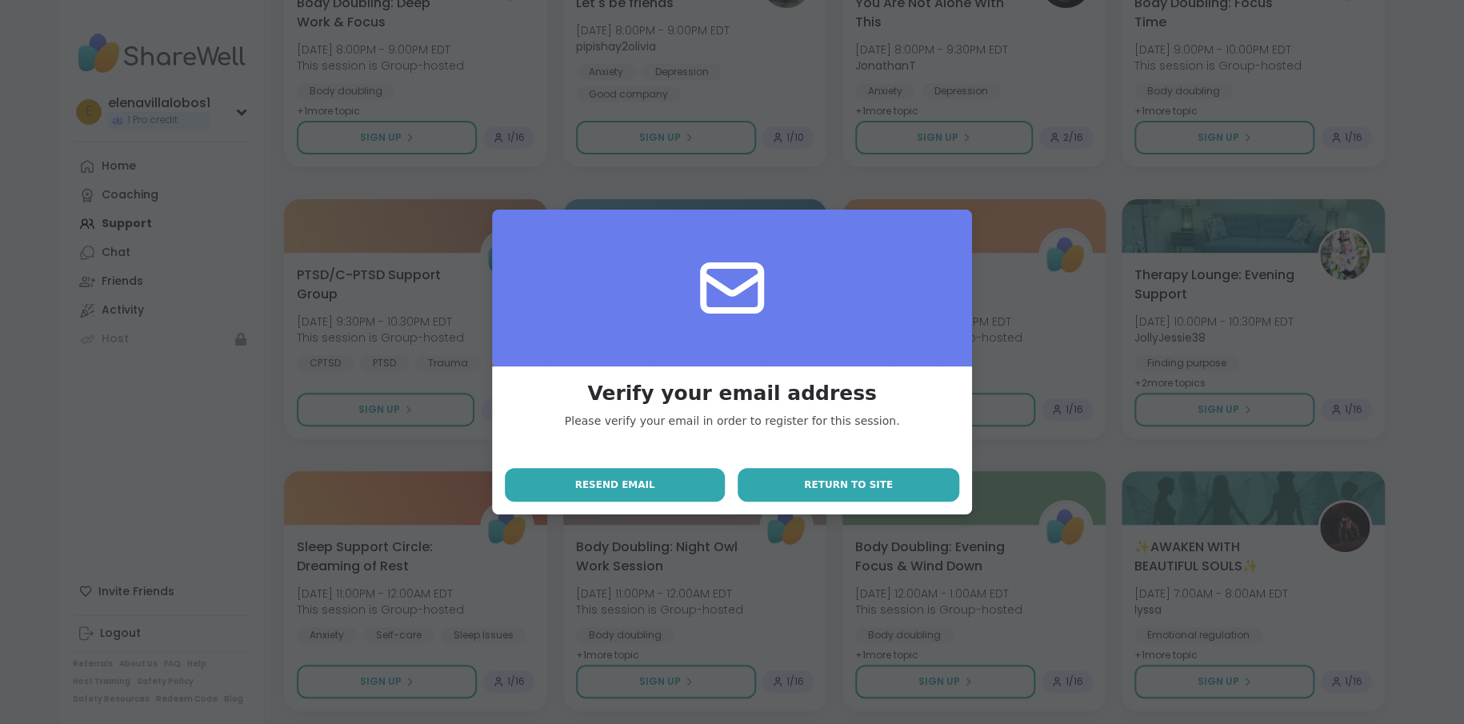
click at [887, 490] on button "Return to site" at bounding box center [849, 485] width 222 height 34
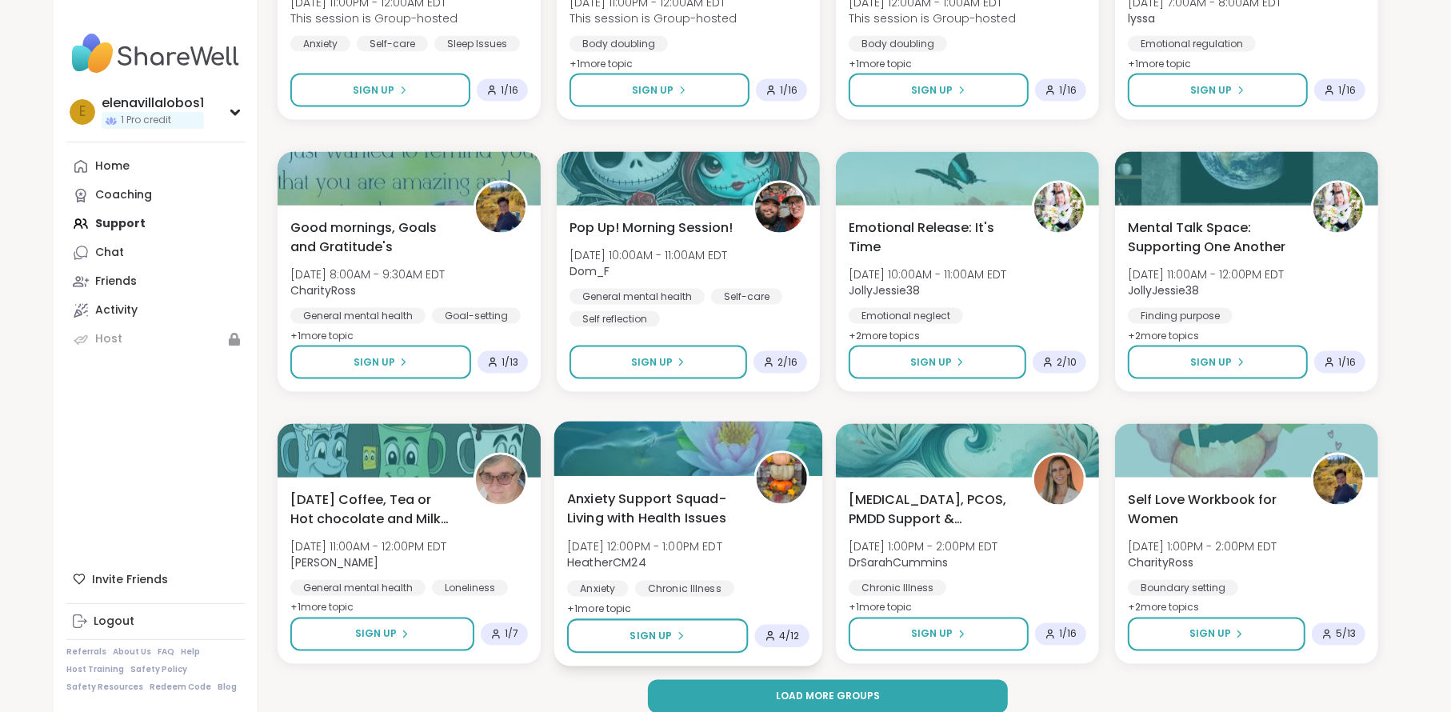
scroll to position [7031, 0]
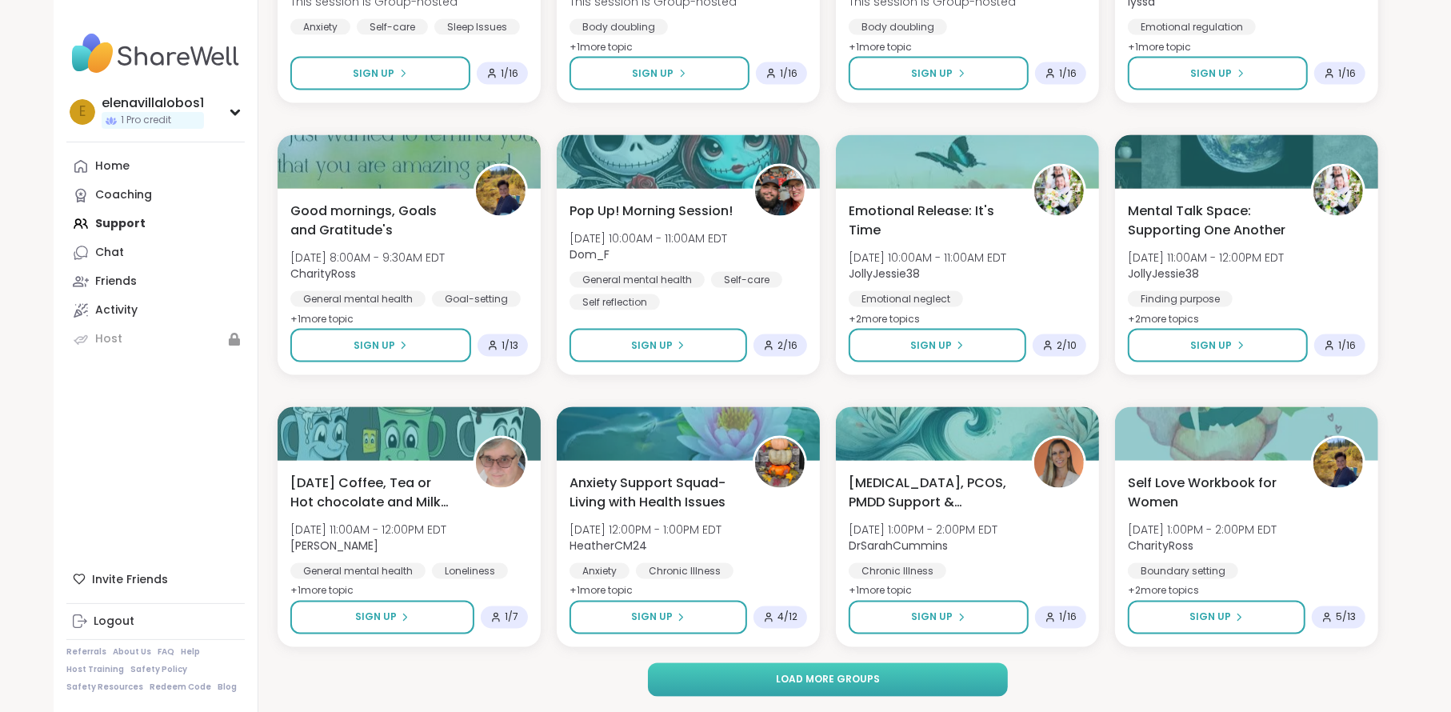
click at [855, 674] on span "Load more groups" at bounding box center [828, 680] width 104 height 14
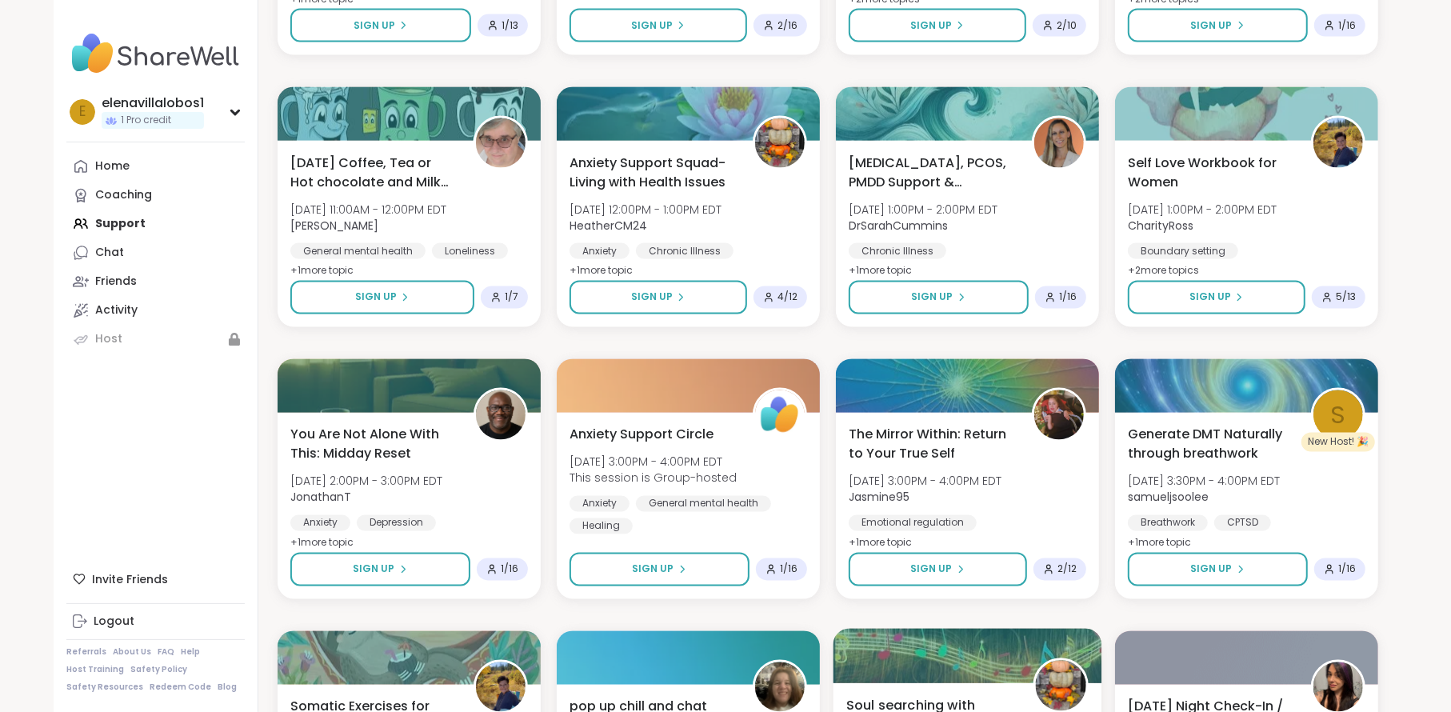
scroll to position [7831, 0]
